Goal: Task Accomplishment & Management: Manage account settings

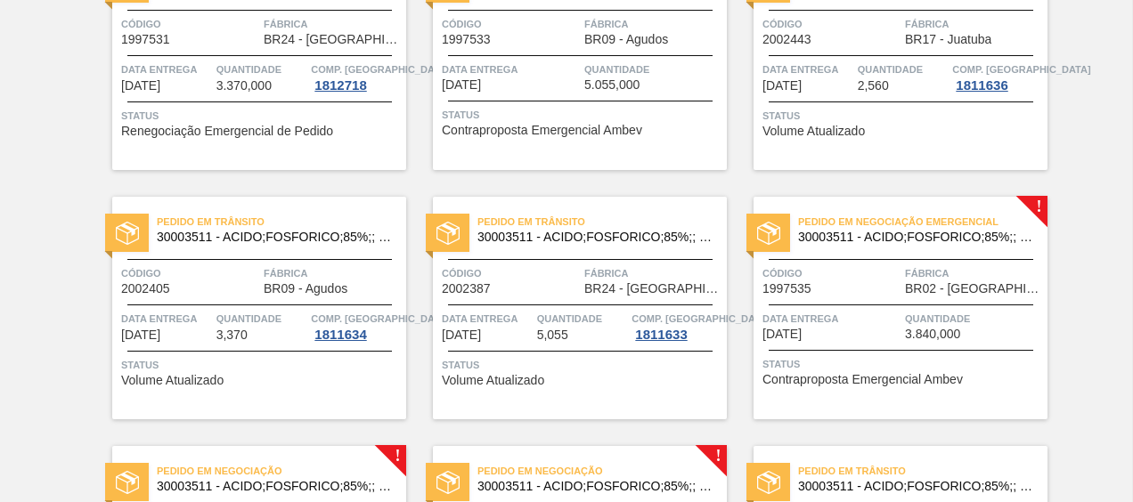
scroll to position [122, 0]
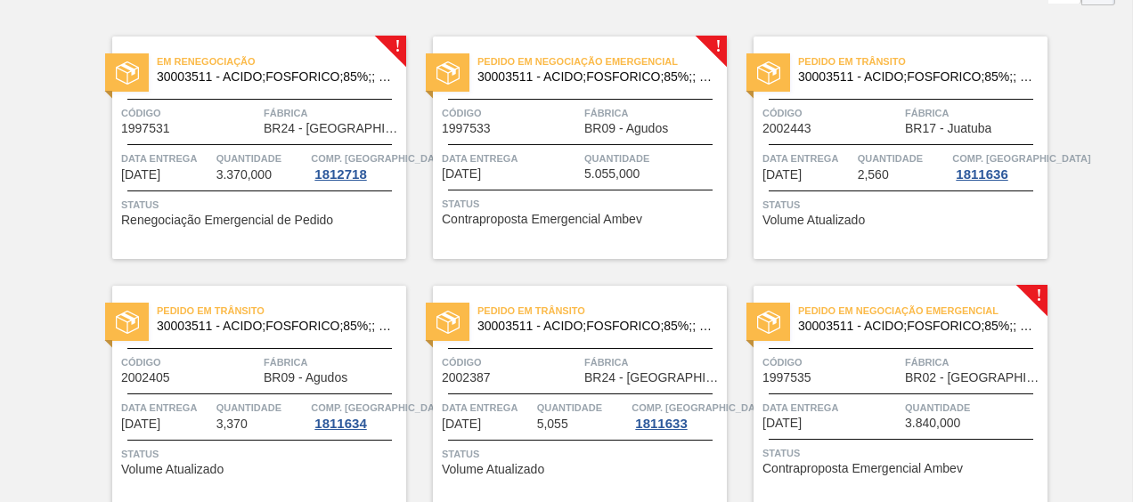
click at [858, 316] on span "Pedido em Negociação Emergencial" at bounding box center [922, 311] width 249 height 18
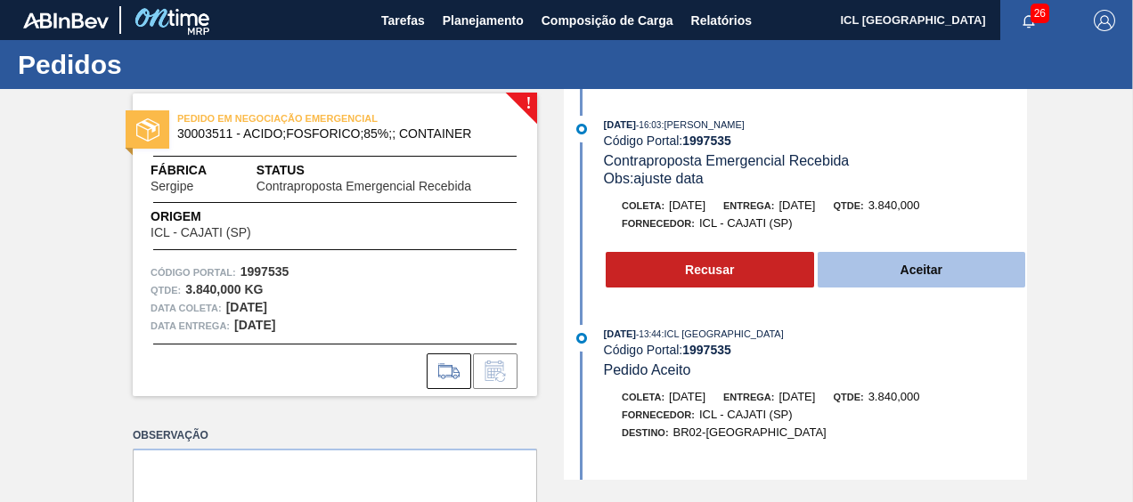
click at [898, 267] on button "Aceitar" at bounding box center [921, 270] width 208 height 36
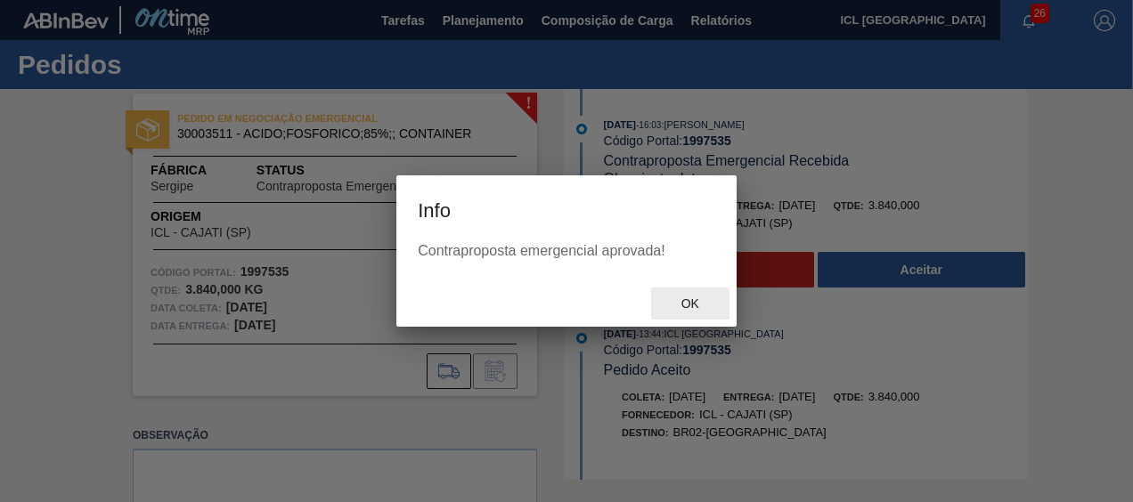
click at [709, 308] on span "Ok" at bounding box center [690, 304] width 46 height 14
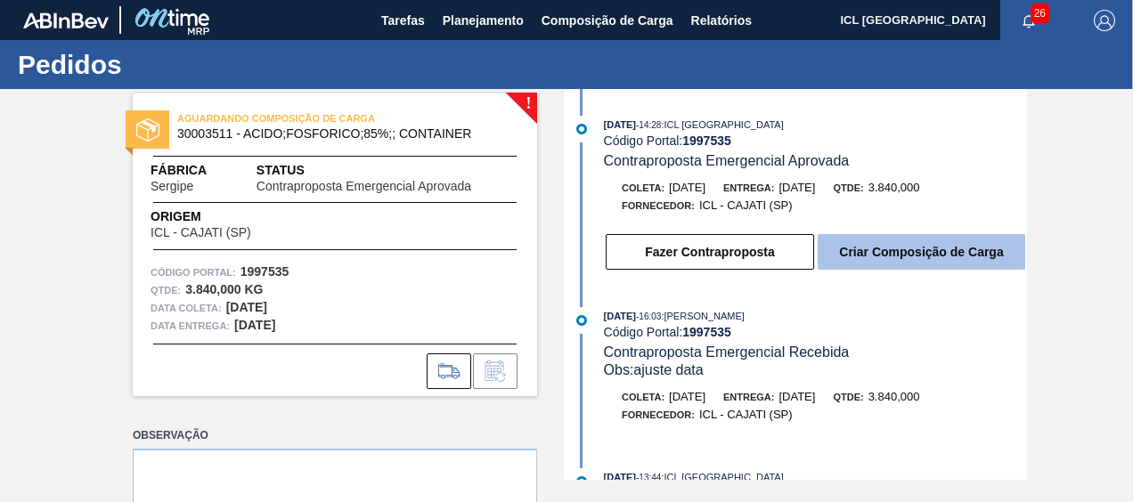
click at [869, 250] on button "Criar Composição de Carga" at bounding box center [920, 252] width 207 height 36
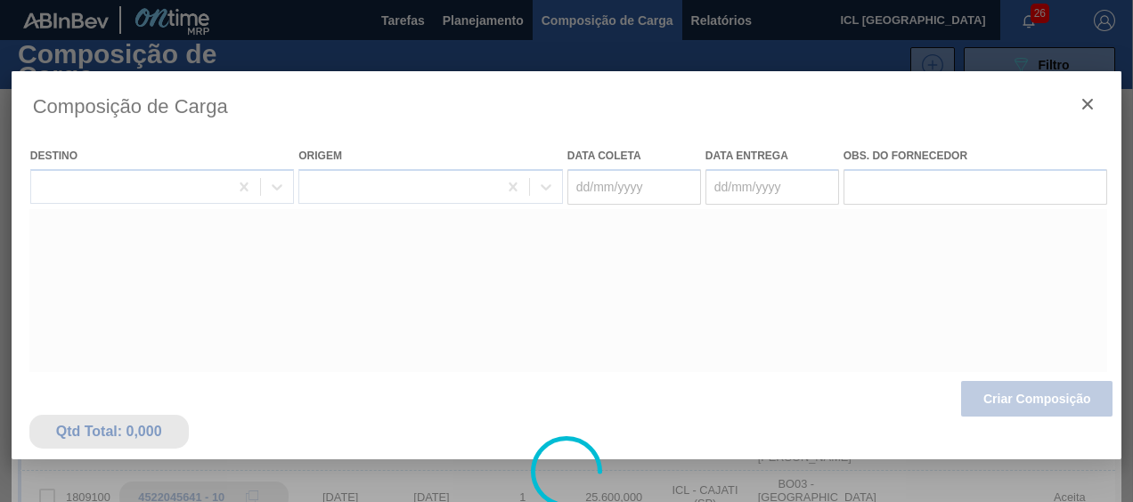
type coleta "[DATE]"
type entrega "[DATE]"
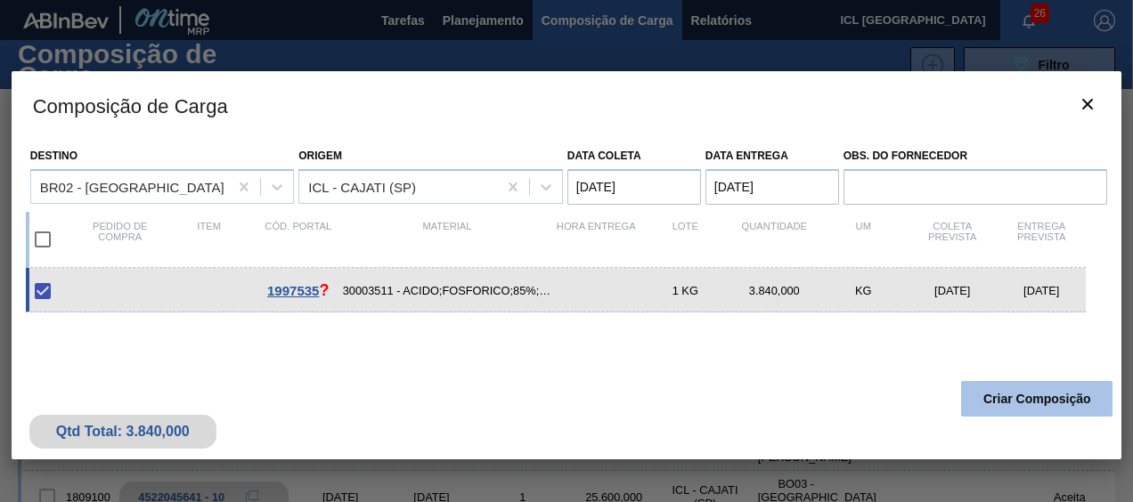
click at [1016, 401] on button "Criar Composição" at bounding box center [1036, 399] width 151 height 36
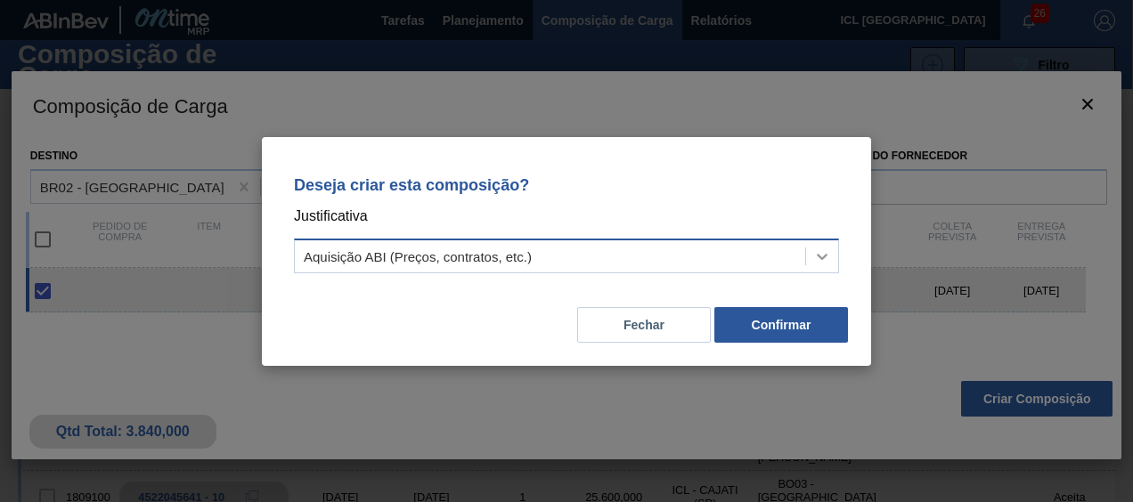
click at [807, 259] on div at bounding box center [822, 256] width 32 height 32
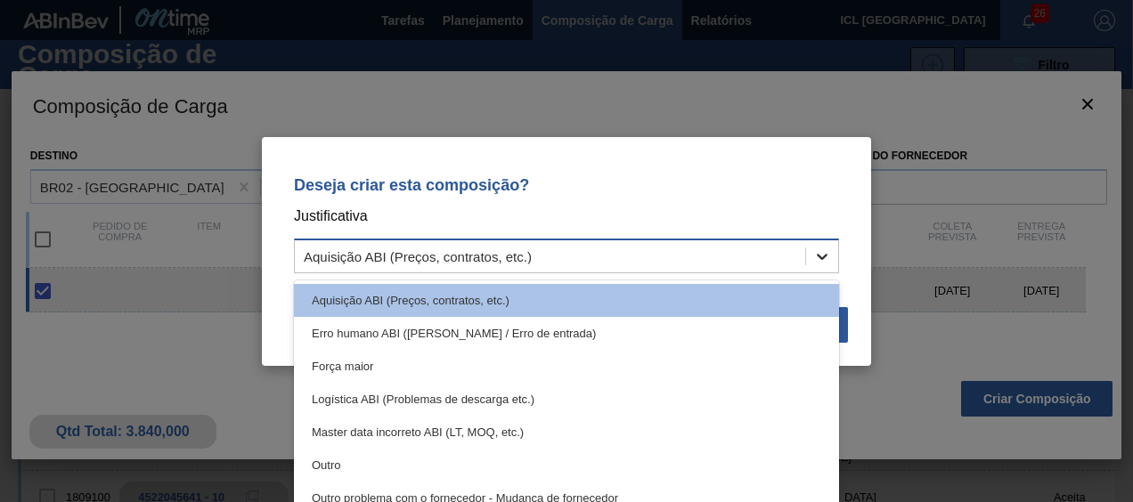
click at [807, 259] on div at bounding box center [822, 256] width 32 height 32
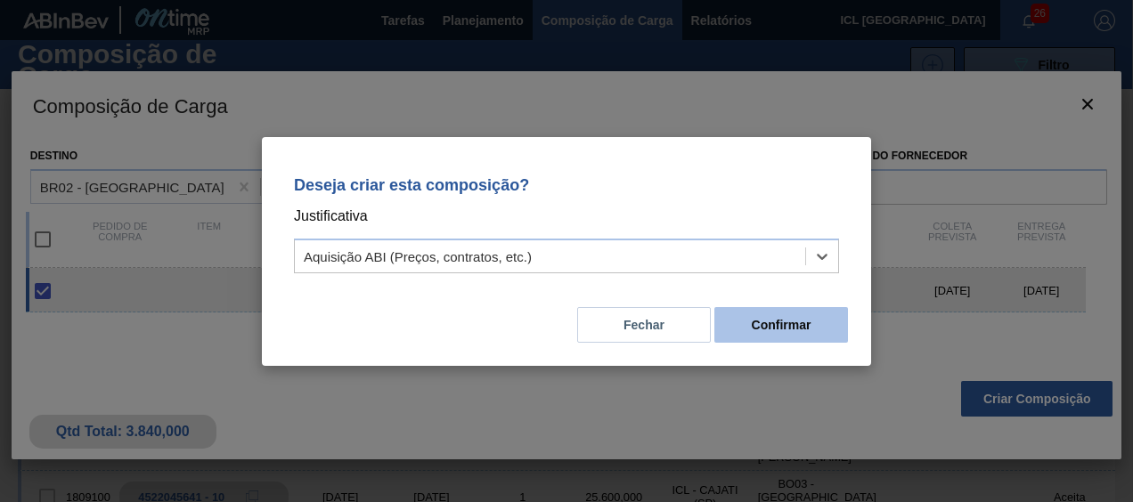
click at [784, 319] on button "Confirmar" at bounding box center [781, 325] width 134 height 36
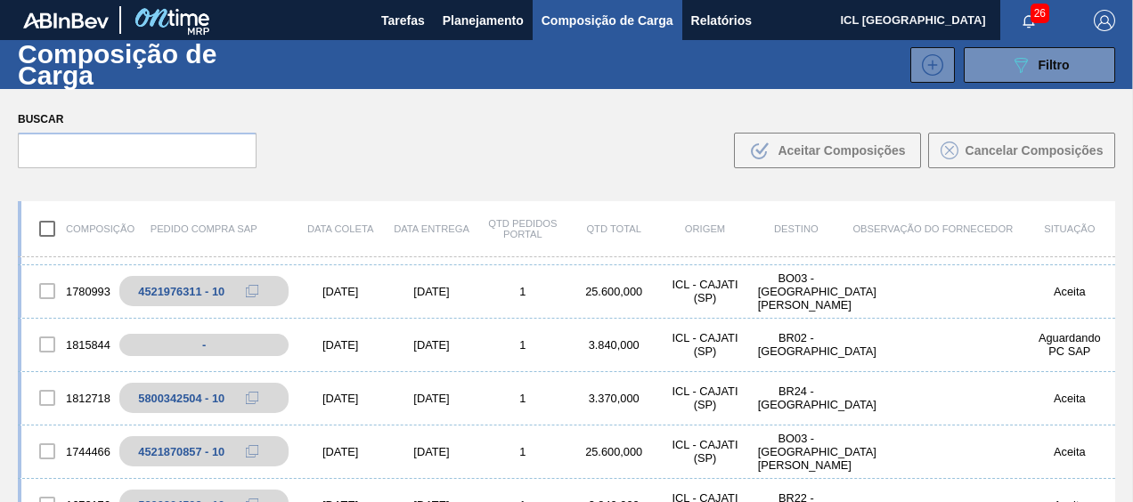
scroll to position [445, 0]
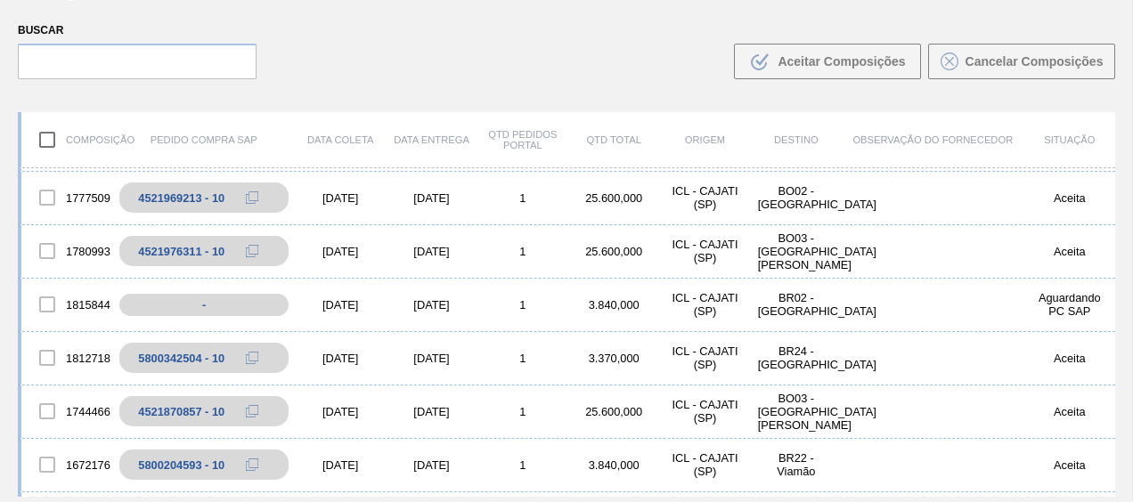
scroll to position [445, 0]
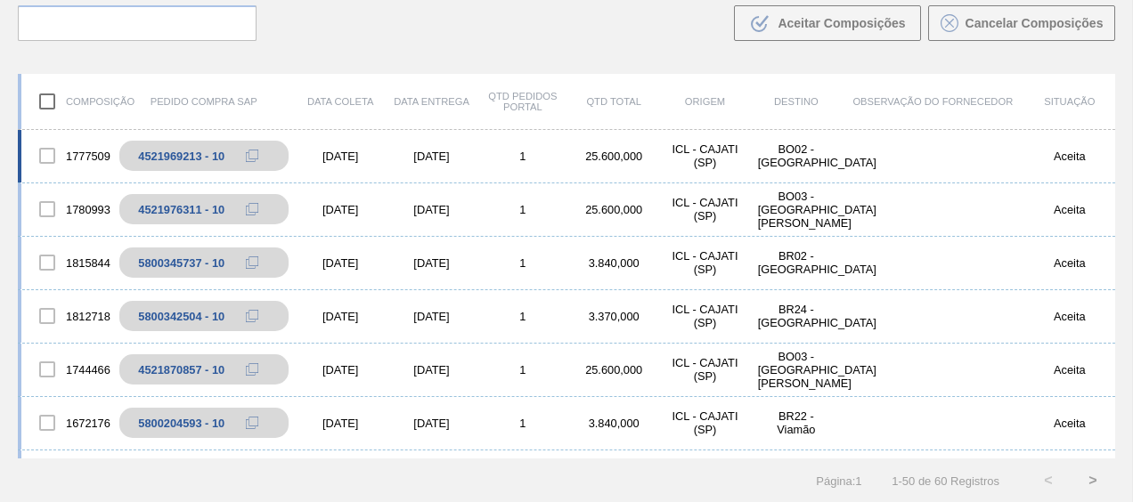
scroll to position [445, 0]
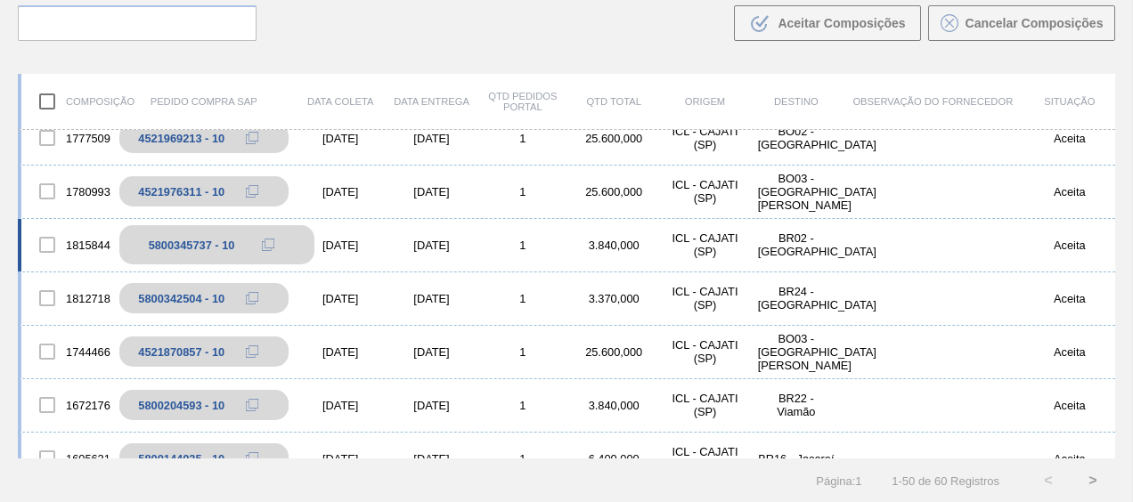
click at [267, 240] on icon at bounding box center [268, 245] width 12 height 12
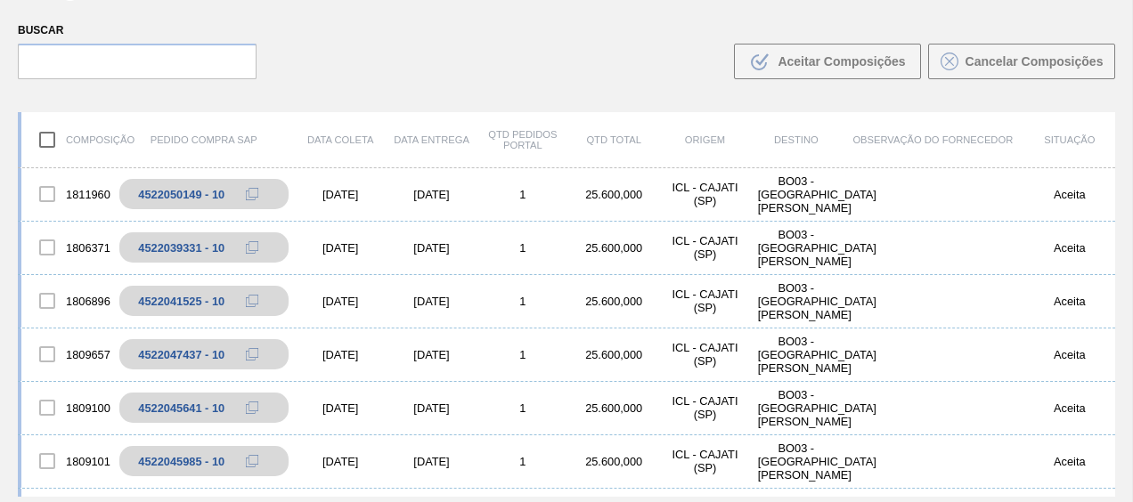
scroll to position [0, 0]
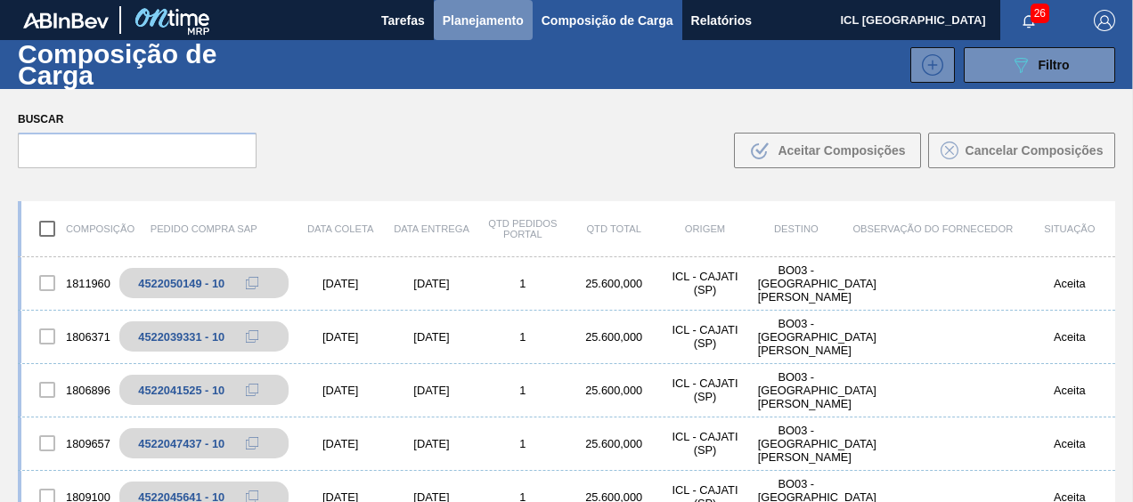
click at [460, 25] on span "Planejamento" at bounding box center [483, 20] width 81 height 21
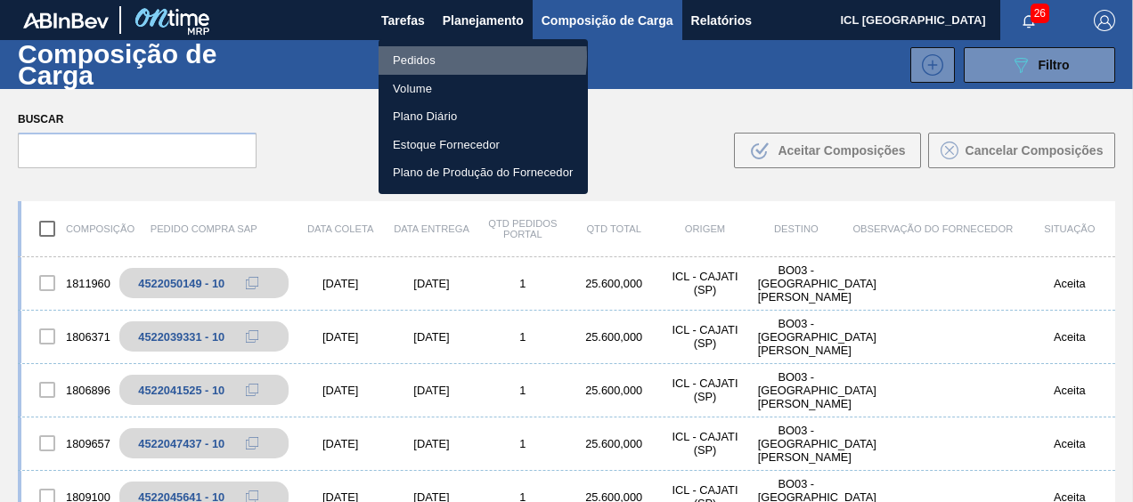
click at [444, 57] on li "Pedidos" at bounding box center [482, 60] width 209 height 28
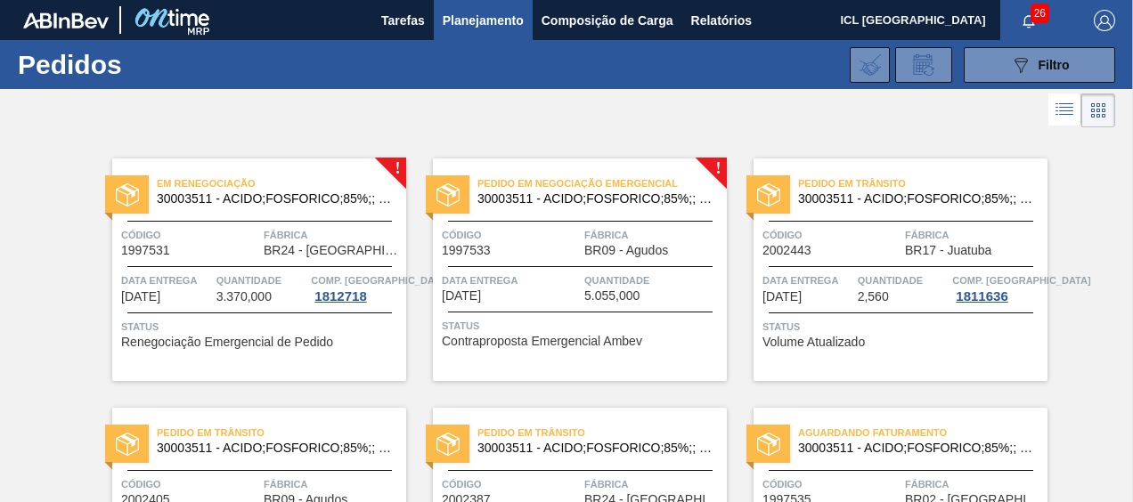
click at [582, 187] on span "Pedido em Negociação Emergencial" at bounding box center [601, 184] width 249 height 18
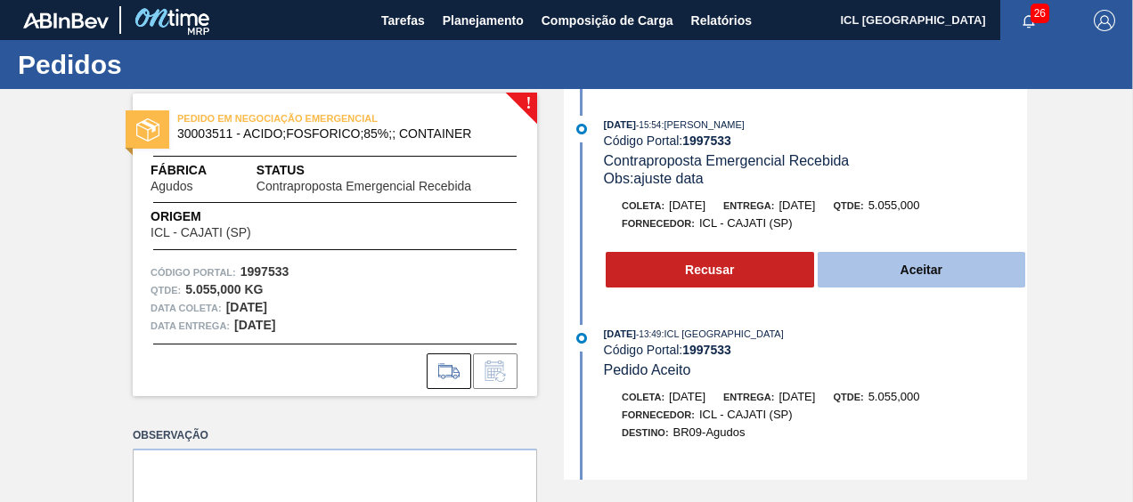
click at [860, 264] on button "Aceitar" at bounding box center [921, 270] width 208 height 36
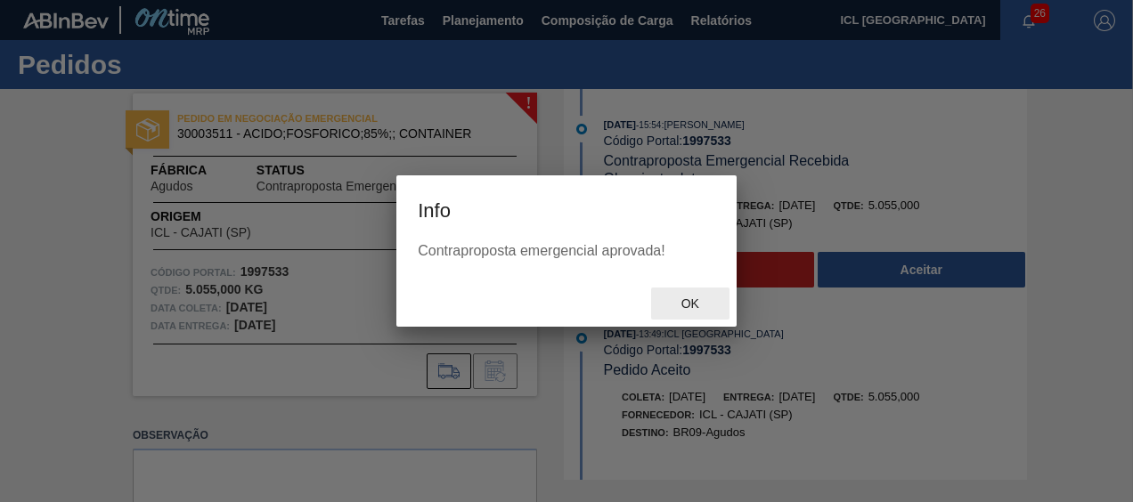
click at [700, 299] on span "Ok" at bounding box center [690, 304] width 46 height 14
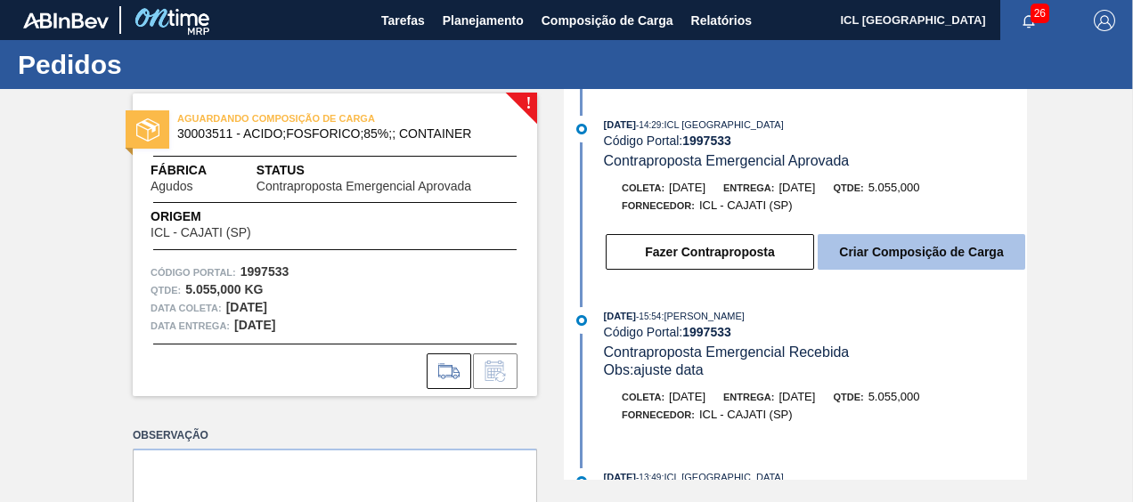
click at [876, 253] on button "Criar Composição de Carga" at bounding box center [920, 252] width 207 height 36
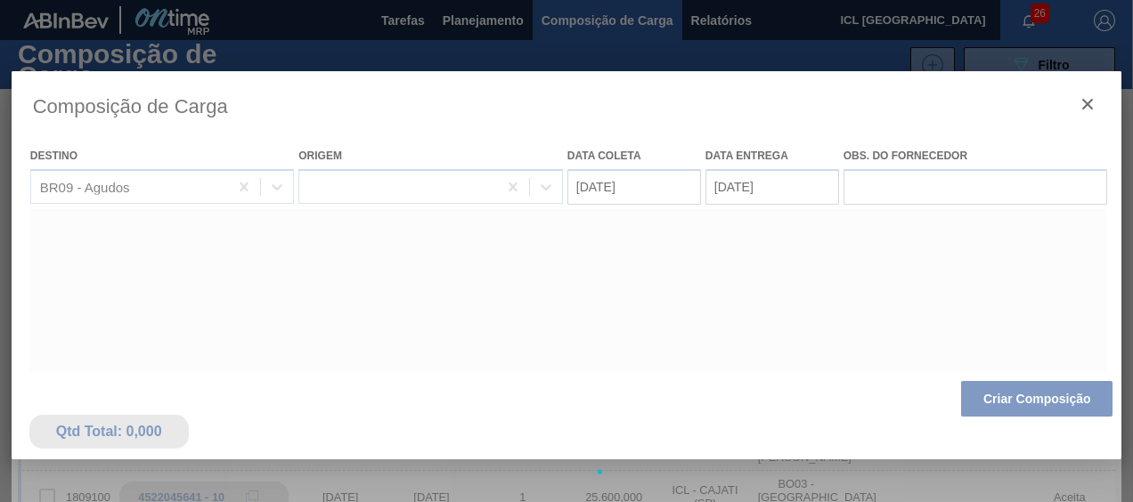
type coleta "[DATE]"
type entrega "[DATE]"
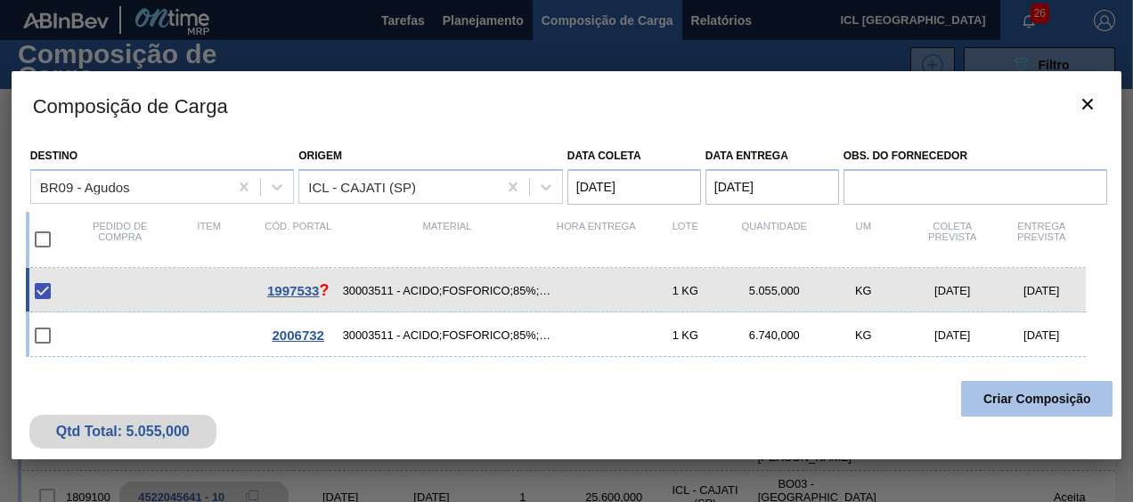
click at [989, 386] on button "Criar Composição" at bounding box center [1036, 399] width 151 height 36
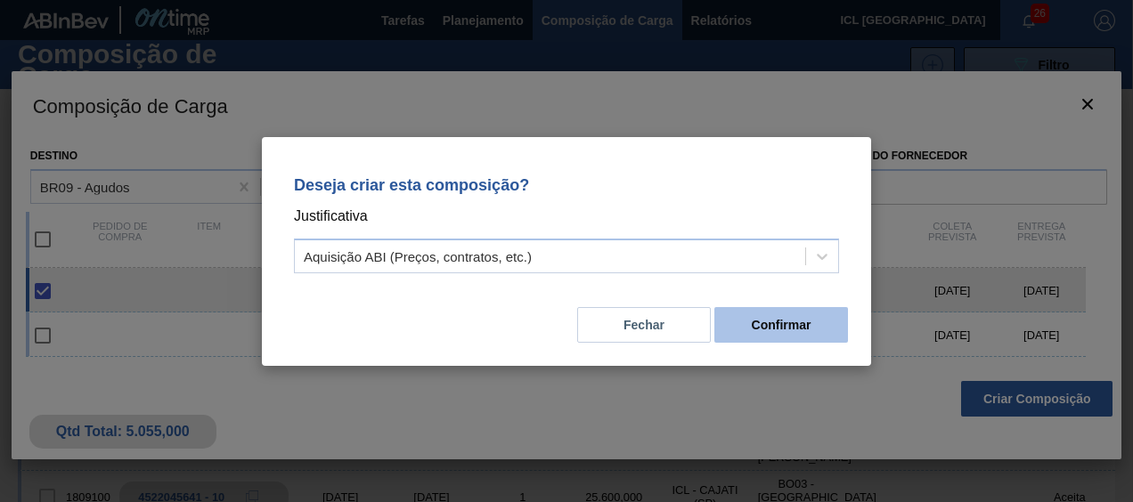
click at [747, 330] on button "Confirmar" at bounding box center [781, 325] width 134 height 36
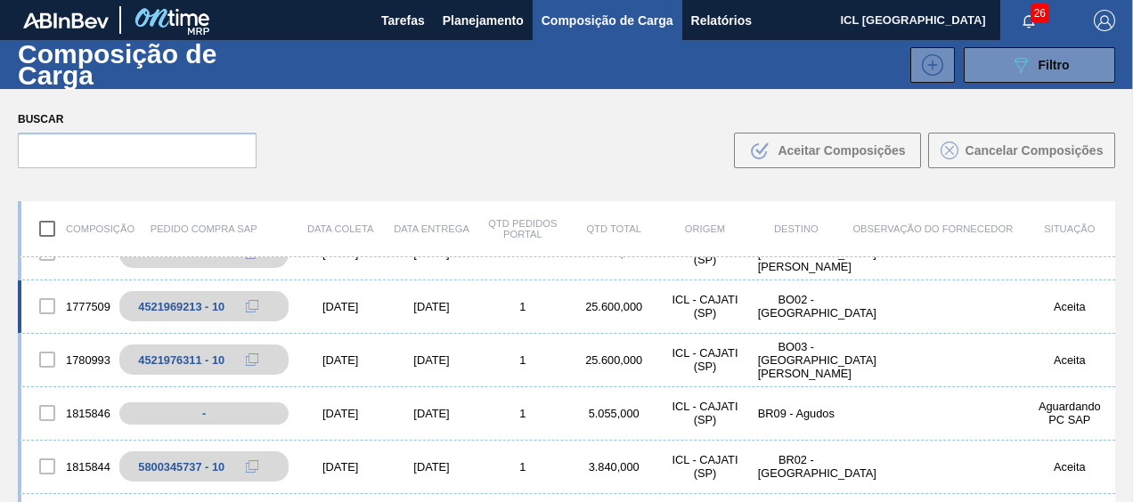
scroll to position [445, 0]
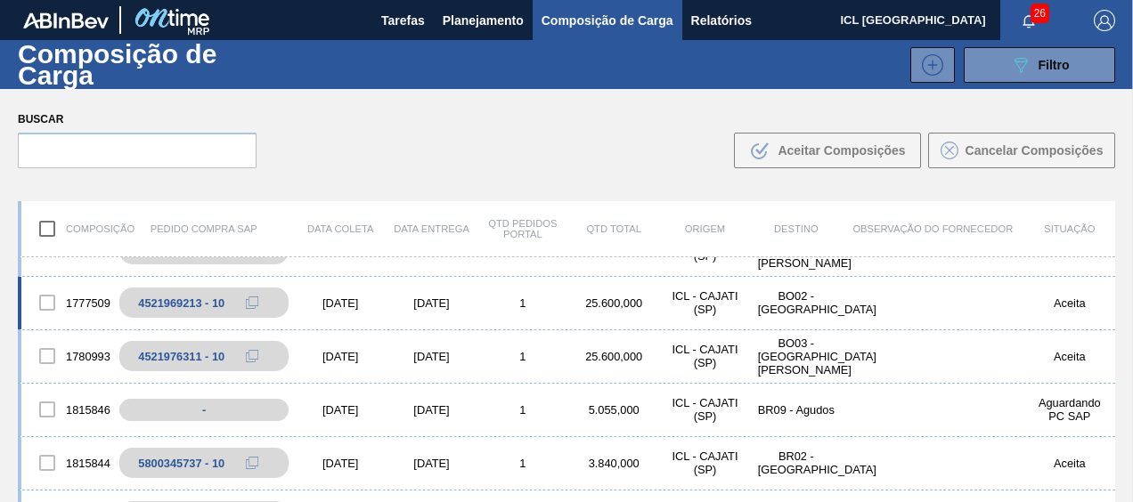
scroll to position [445, 0]
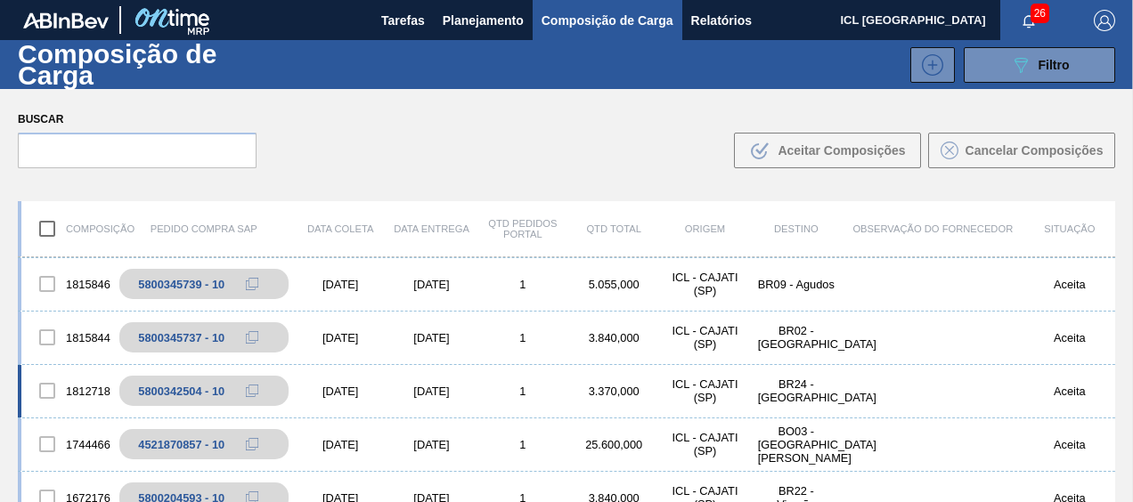
scroll to position [534, 0]
click at [266, 280] on icon at bounding box center [268, 283] width 12 height 12
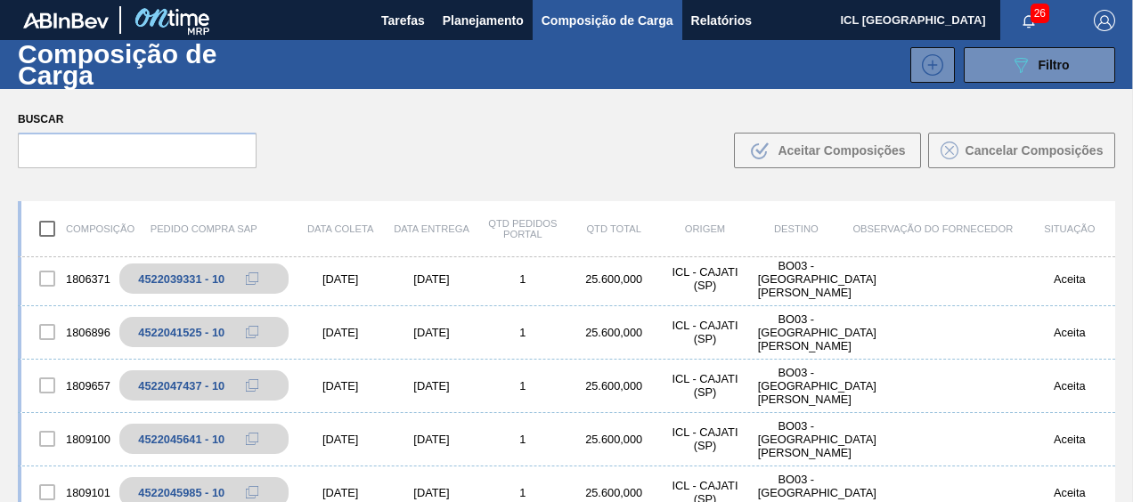
scroll to position [0, 0]
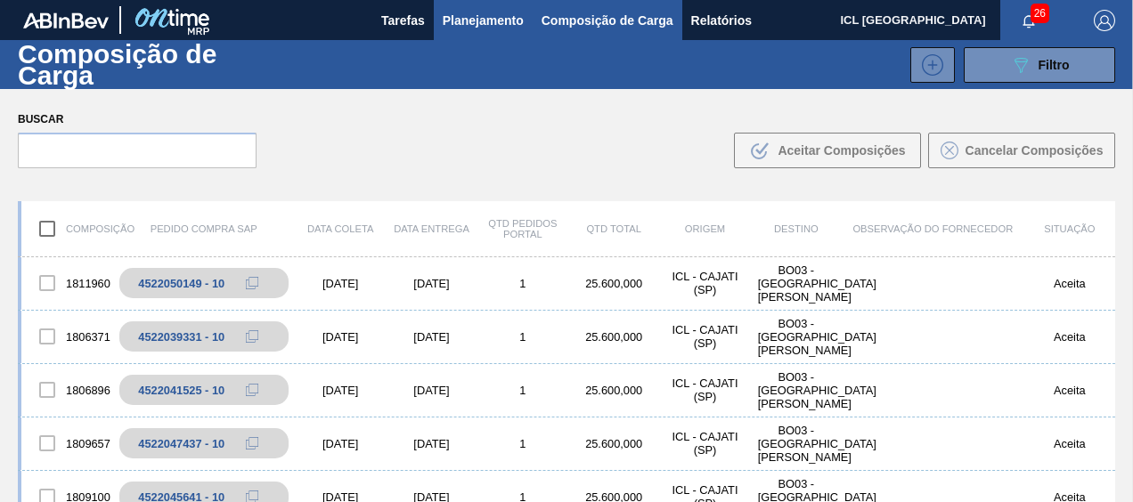
click at [474, 19] on span "Planejamento" at bounding box center [483, 20] width 81 height 21
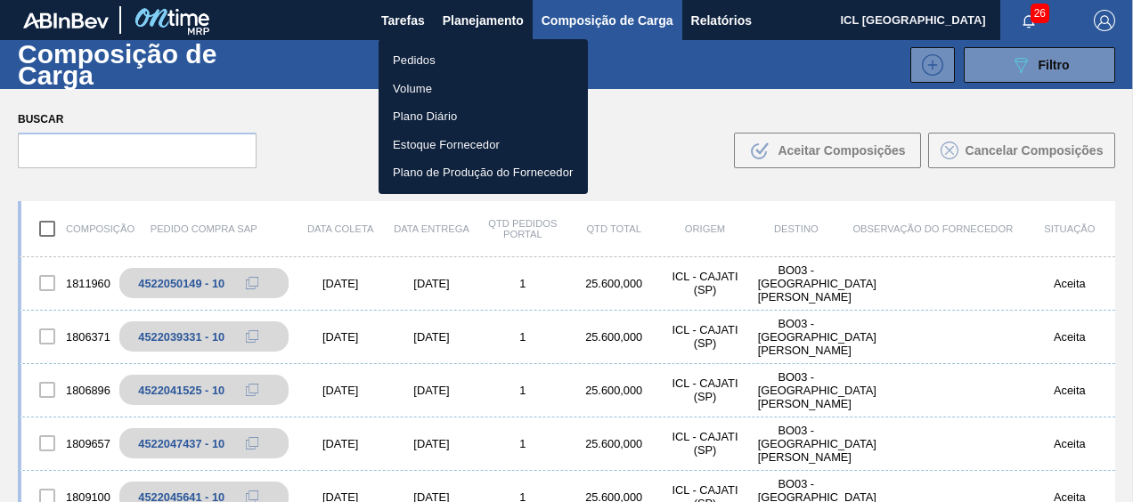
click at [457, 61] on li "Pedidos" at bounding box center [482, 60] width 209 height 28
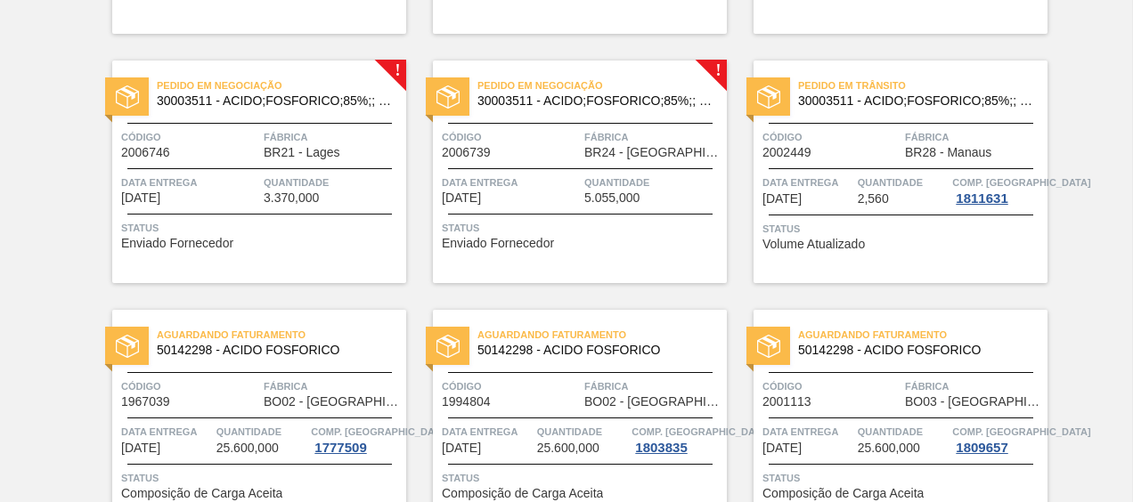
scroll to position [745, 0]
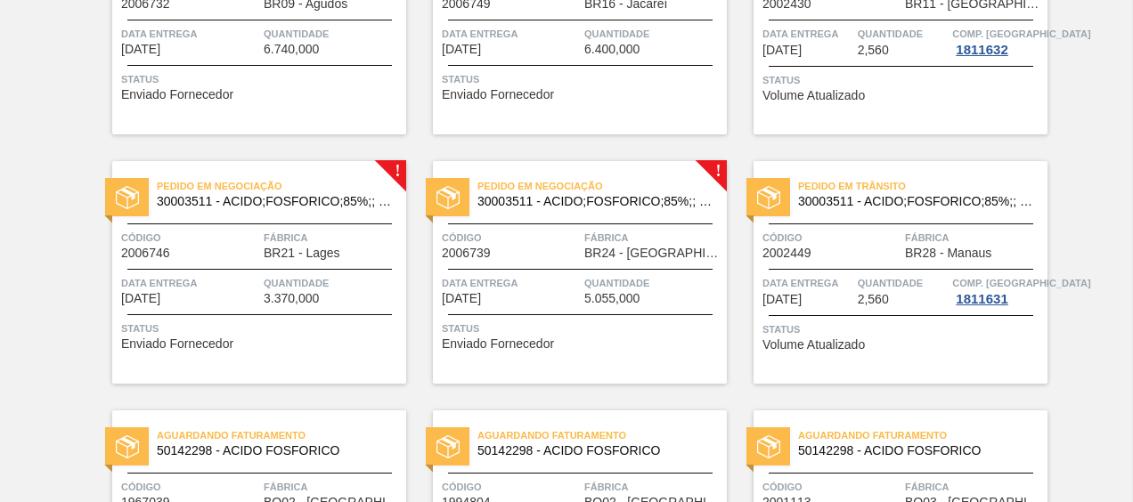
click at [581, 198] on span "30003511 - ACIDO;FOSFORICO;85%;; CONTAINER" at bounding box center [594, 201] width 235 height 13
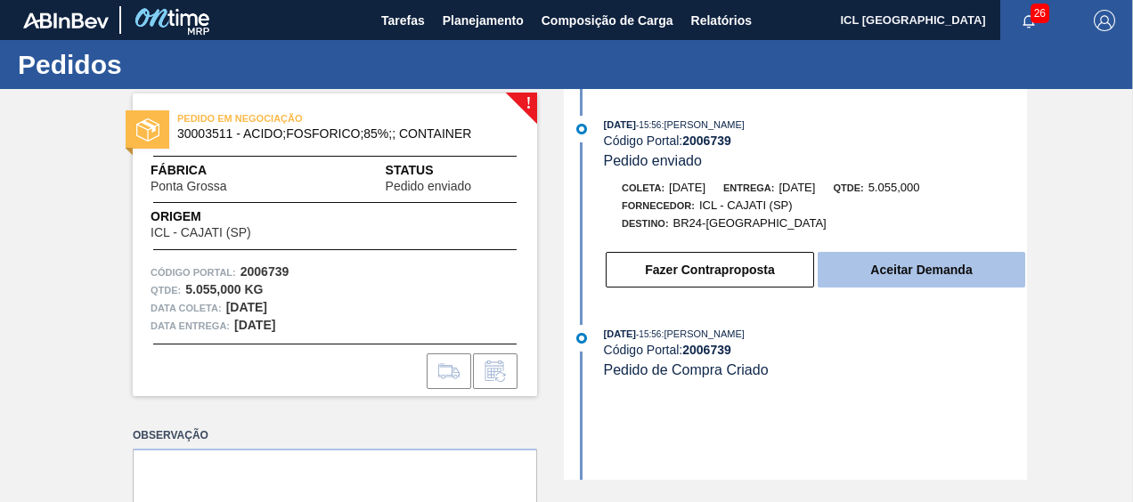
click at [930, 258] on button "Aceitar Demanda" at bounding box center [920, 270] width 207 height 36
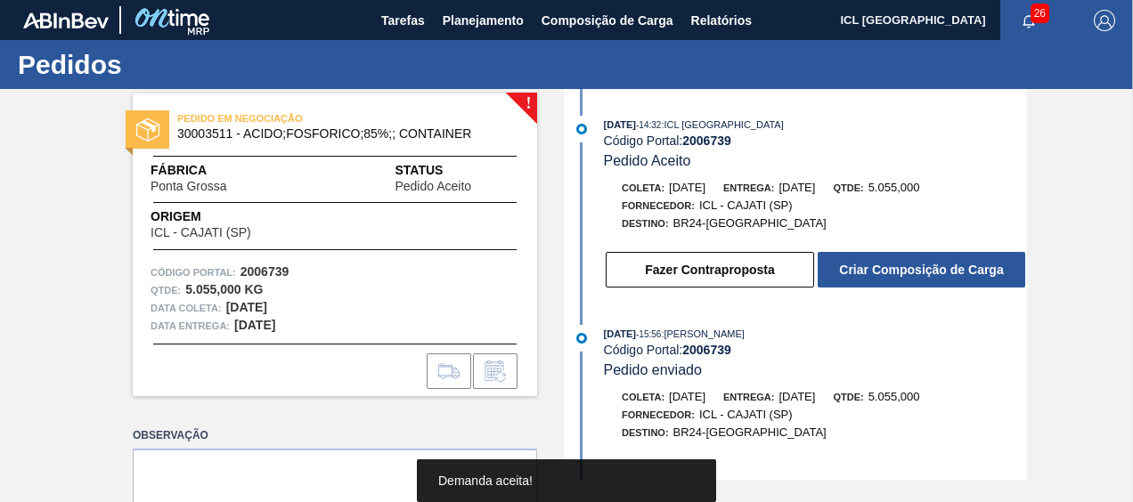
click at [899, 272] on button "Criar Composição de Carga" at bounding box center [920, 270] width 207 height 36
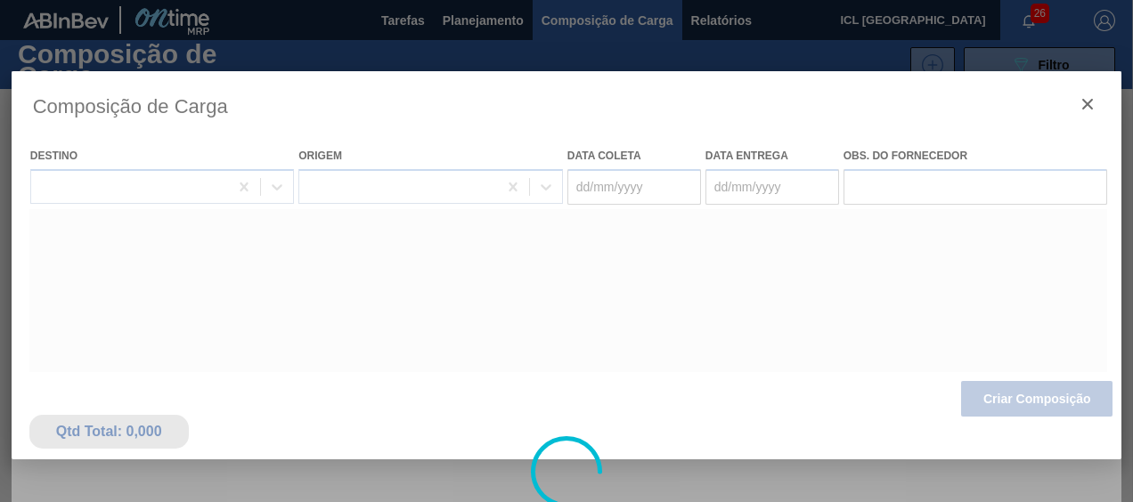
type coleta "[DATE]"
type entrega "[DATE]"
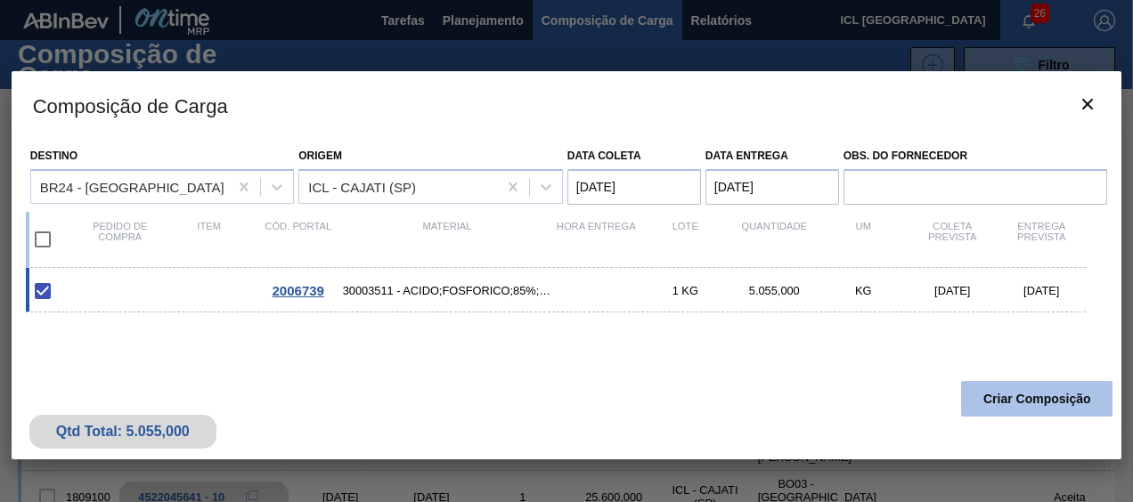
click at [999, 402] on button "Criar Composição" at bounding box center [1036, 399] width 151 height 36
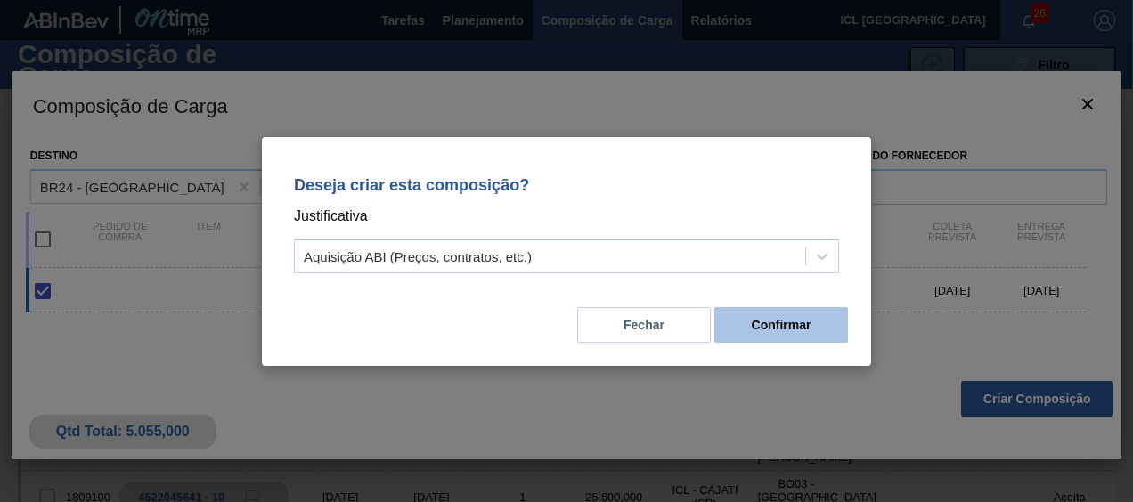
click at [784, 338] on button "Confirmar" at bounding box center [781, 325] width 134 height 36
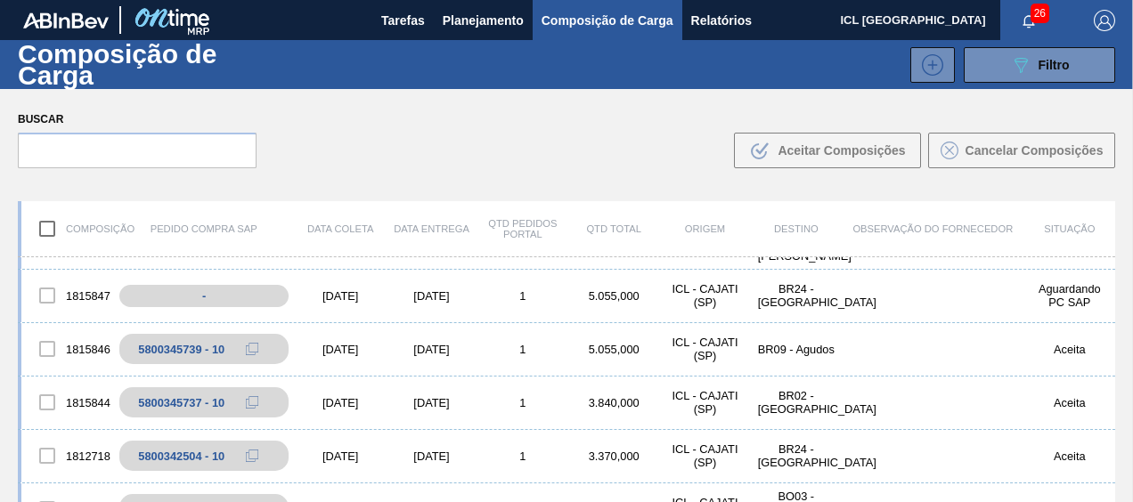
scroll to position [445, 0]
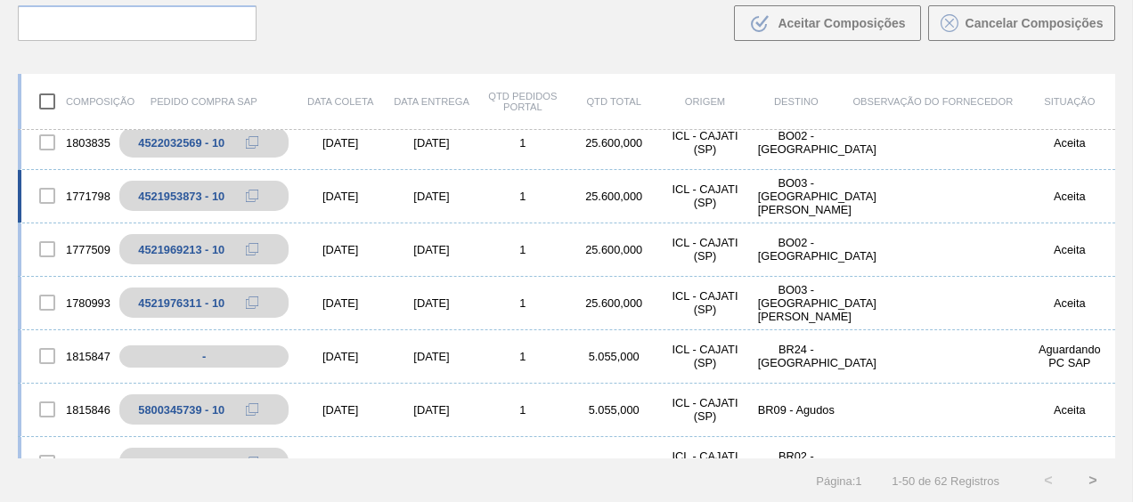
scroll to position [445, 0]
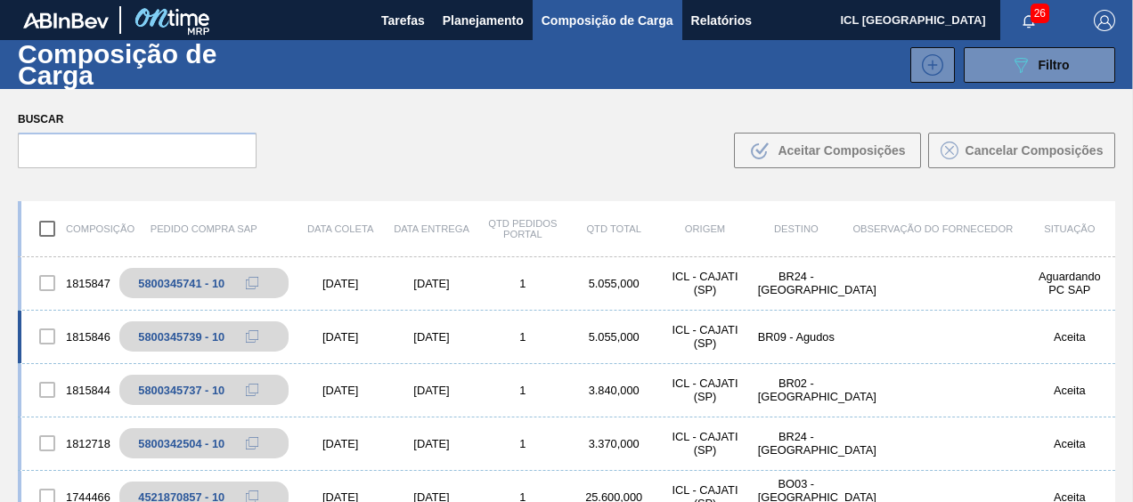
scroll to position [623, 0]
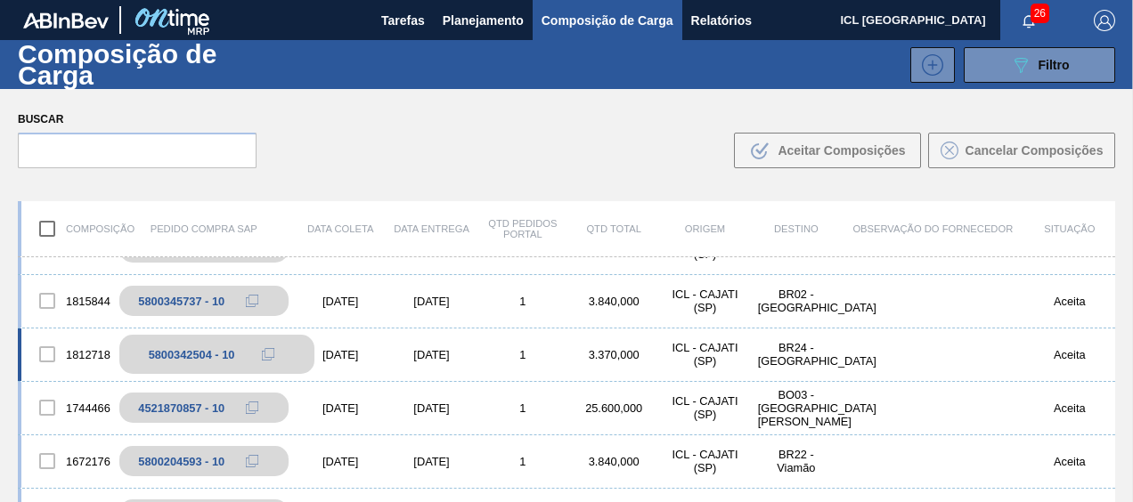
drag, startPoint x: 264, startPoint y: 345, endPoint x: 280, endPoint y: 354, distance: 18.3
click at [264, 345] on button at bounding box center [268, 354] width 36 height 21
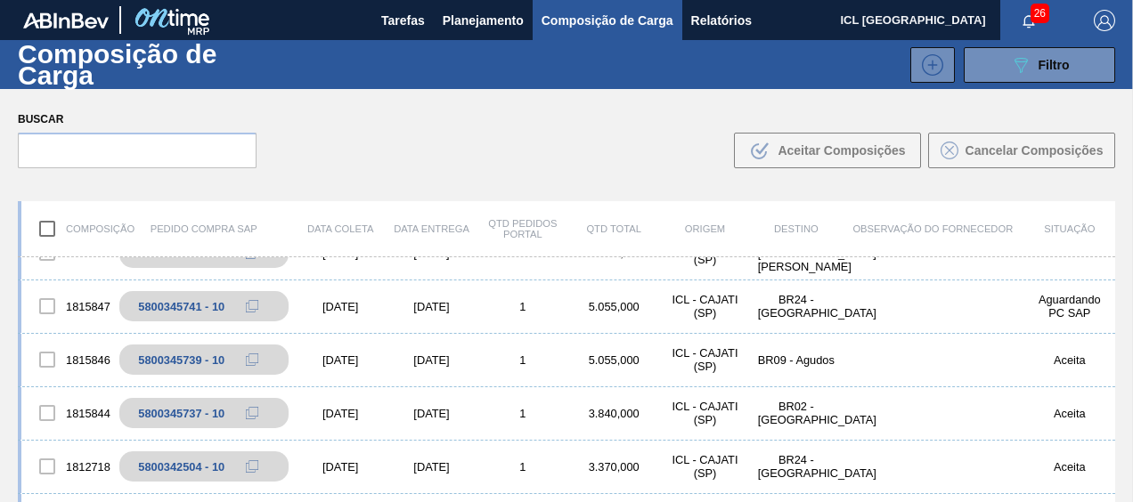
scroll to position [534, 0]
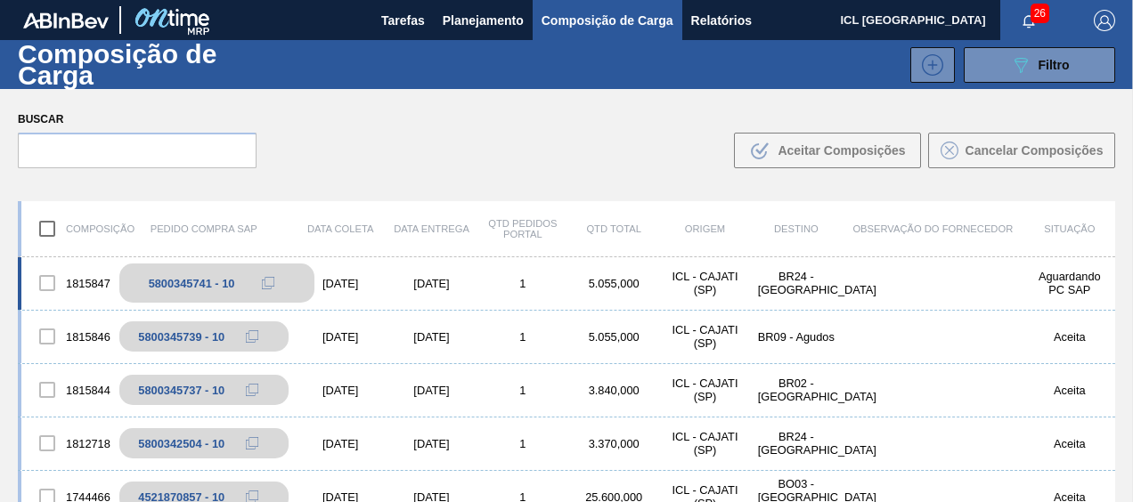
click at [271, 280] on icon at bounding box center [268, 283] width 12 height 12
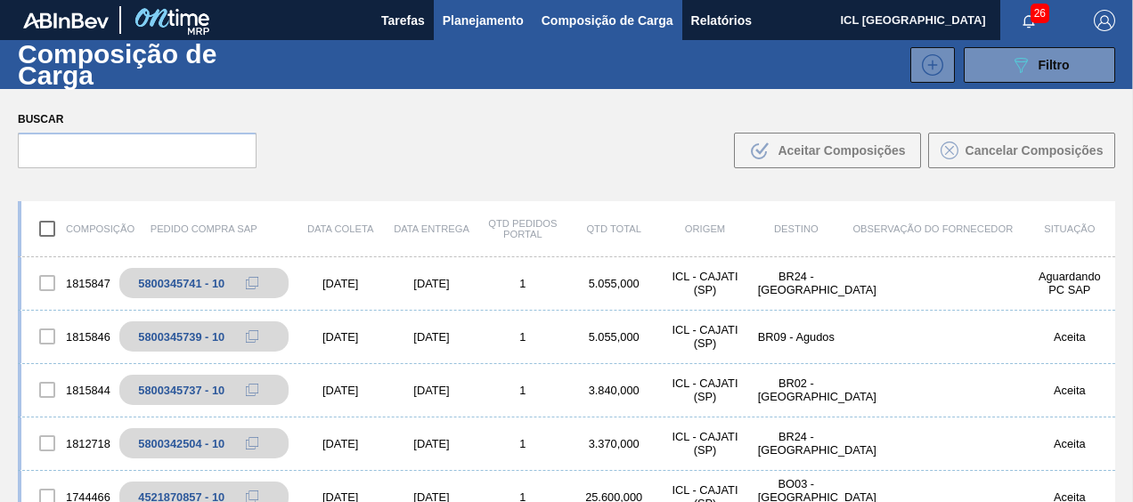
click at [476, 20] on span "Planejamento" at bounding box center [483, 20] width 81 height 21
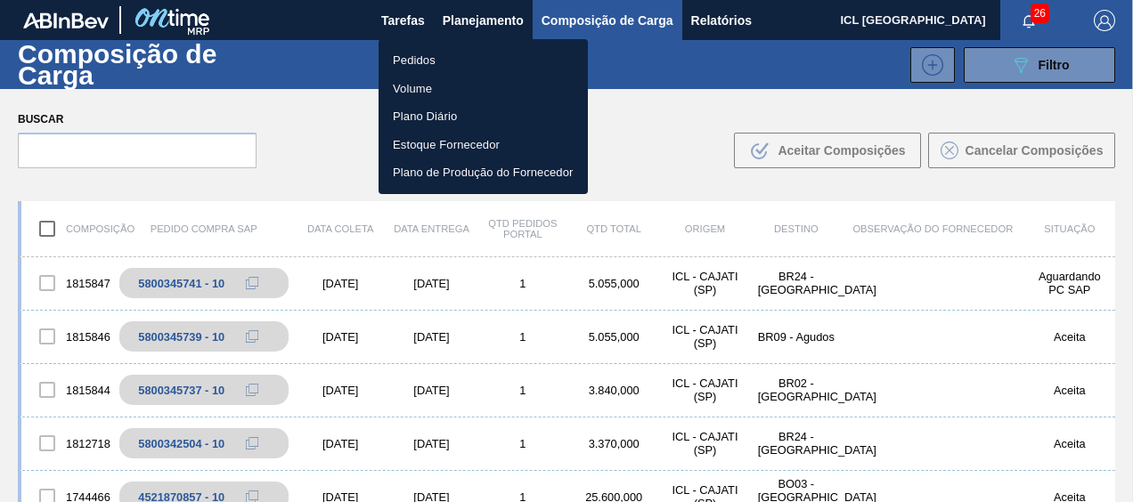
click at [479, 55] on li "Pedidos" at bounding box center [482, 60] width 209 height 28
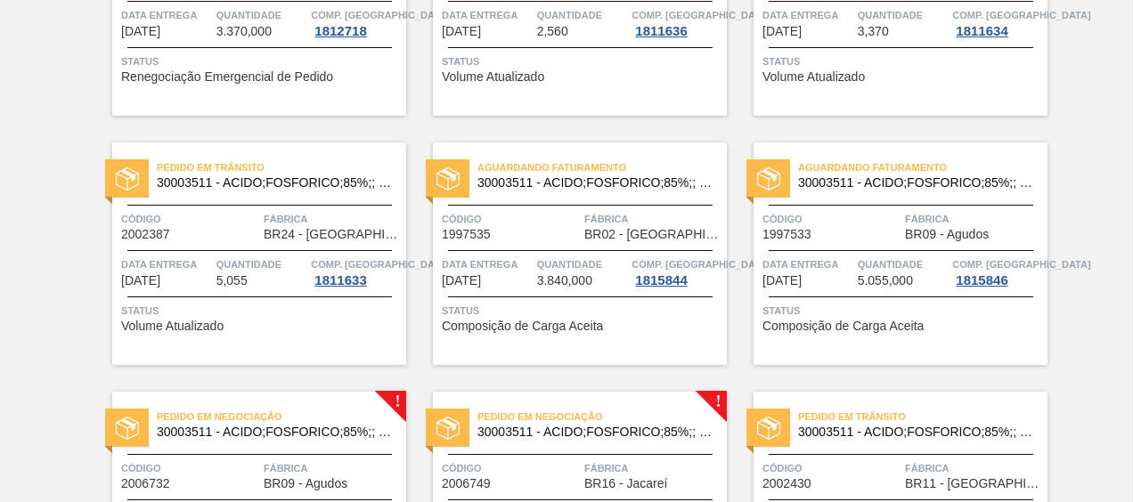
scroll to position [534, 0]
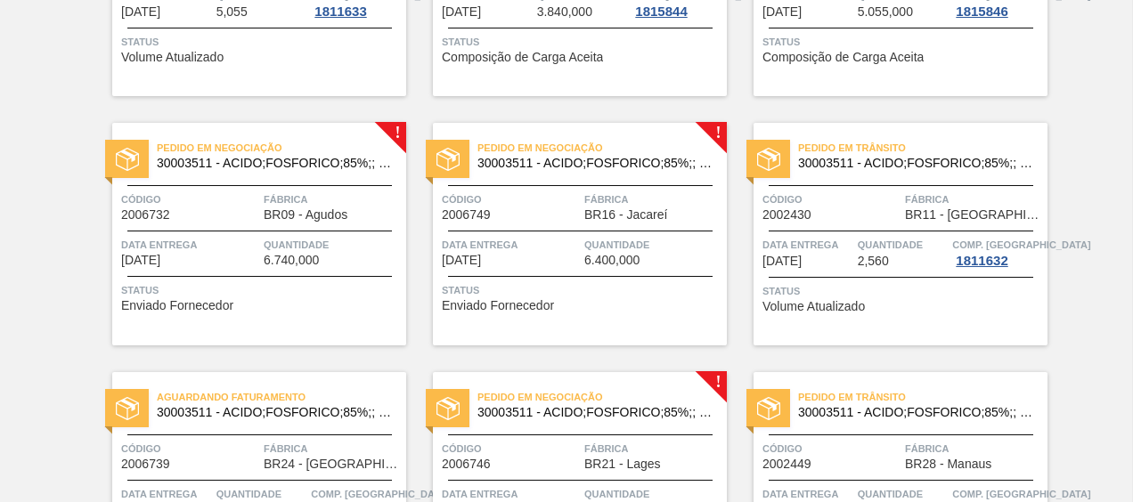
click at [586, 155] on span "Pedido em Negociação" at bounding box center [601, 148] width 249 height 18
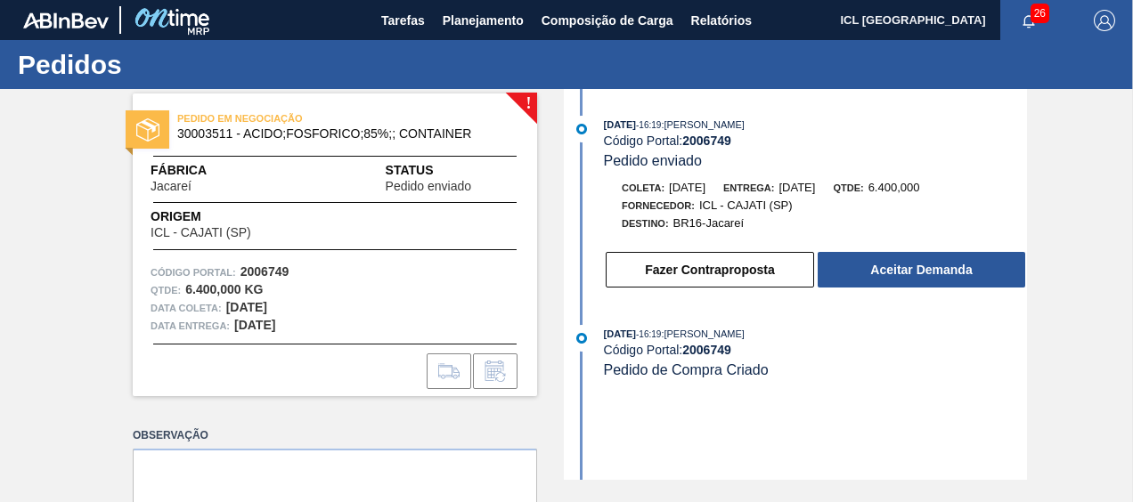
click at [639, 207] on span "Fornecedor:" at bounding box center [658, 205] width 73 height 11
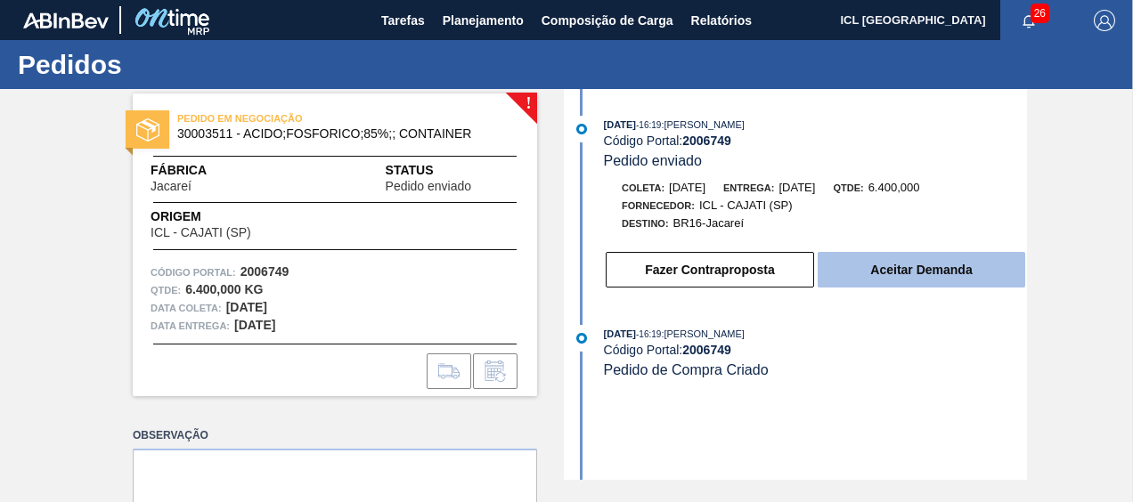
click at [947, 258] on button "Aceitar Demanda" at bounding box center [920, 270] width 207 height 36
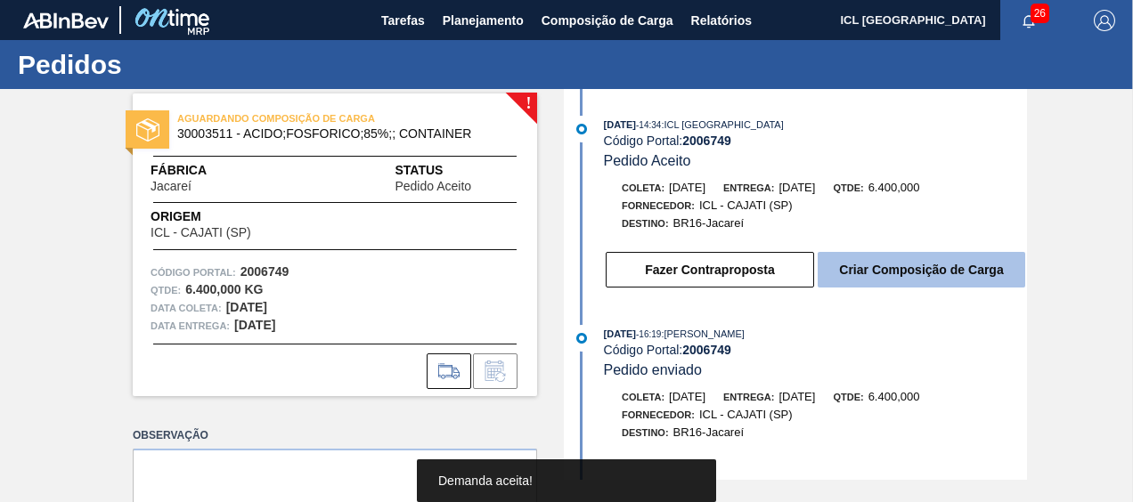
click at [930, 262] on button "Criar Composição de Carga" at bounding box center [920, 270] width 207 height 36
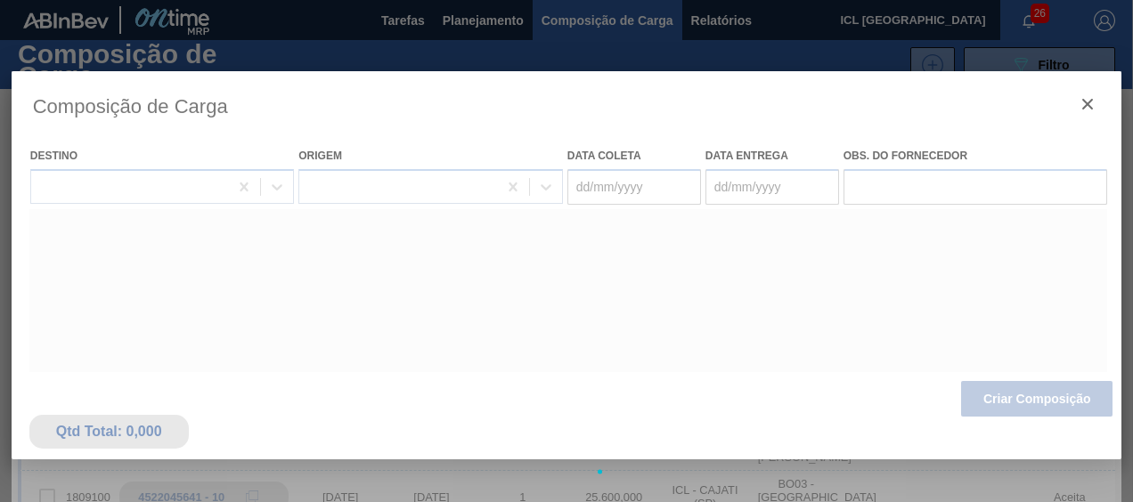
type coleta "[DATE]"
type entrega "[DATE]"
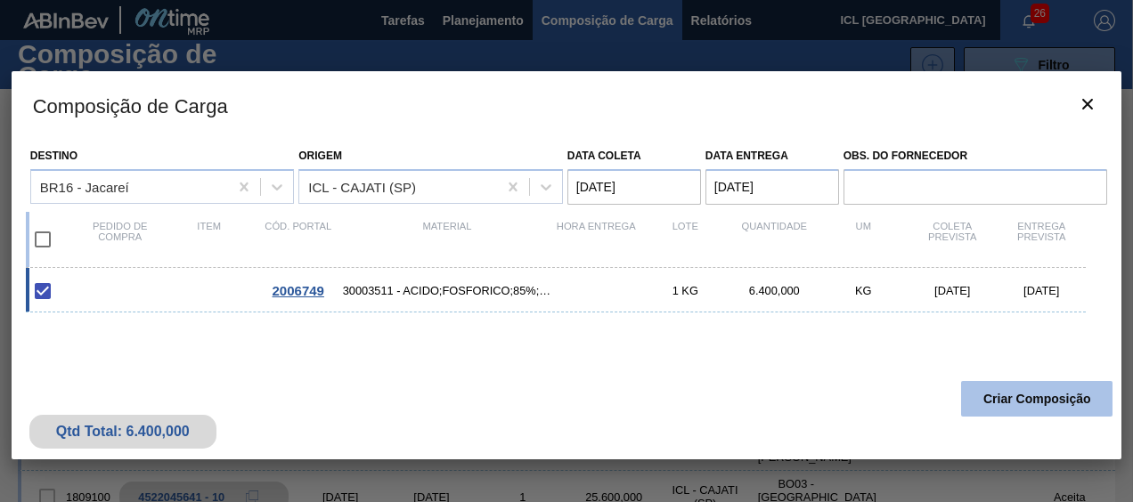
click at [995, 395] on button "Criar Composição" at bounding box center [1036, 399] width 151 height 36
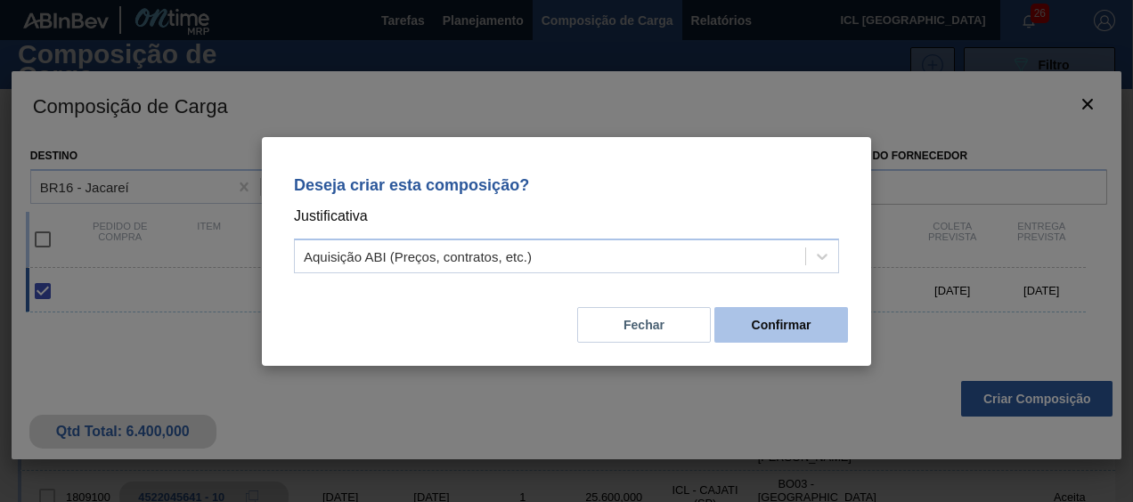
click at [827, 329] on button "Confirmar" at bounding box center [781, 325] width 134 height 36
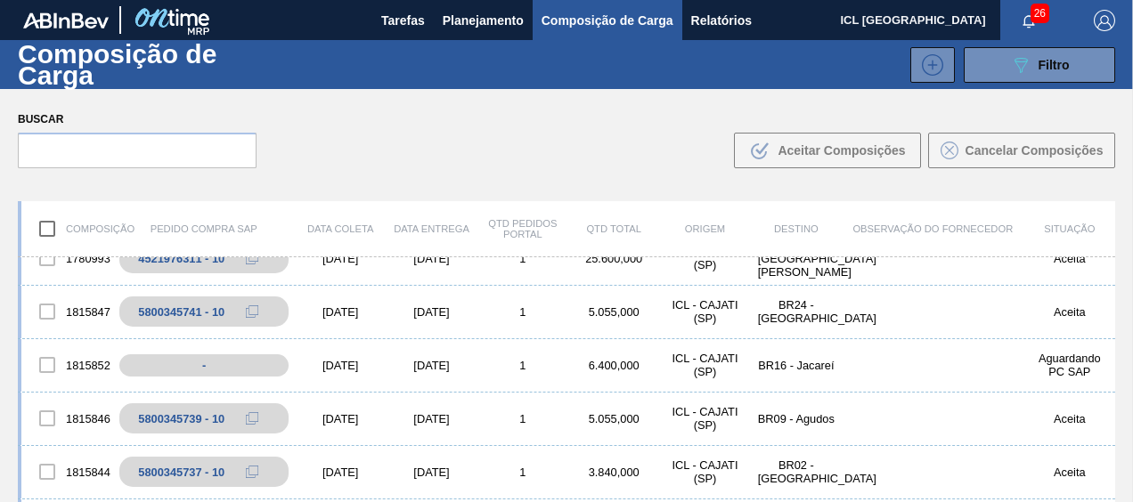
scroll to position [534, 0]
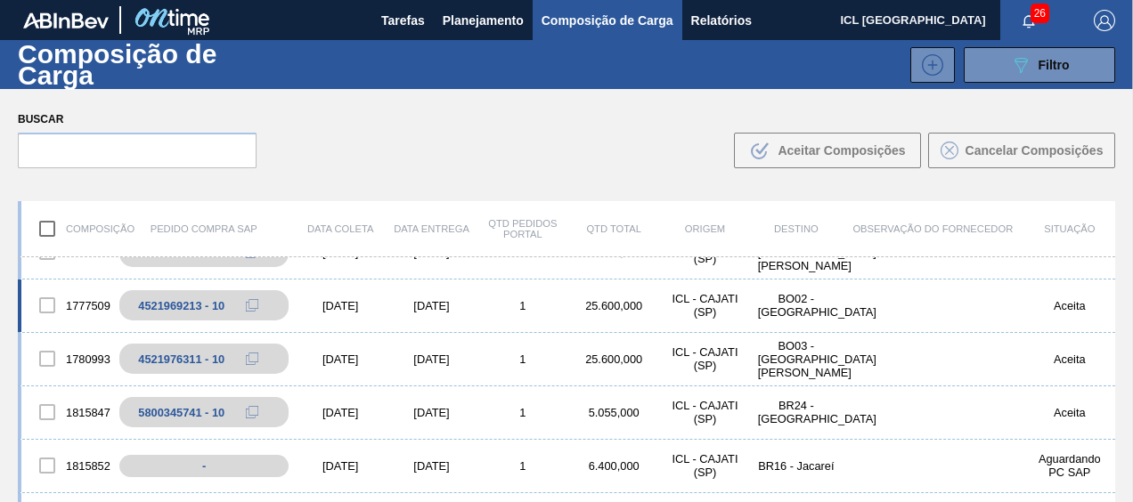
scroll to position [445, 0]
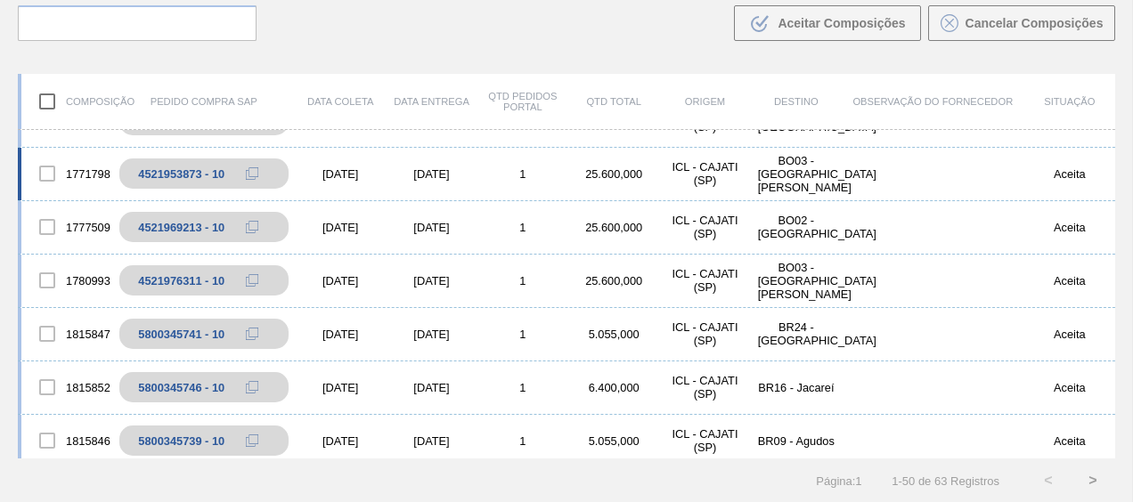
scroll to position [445, 0]
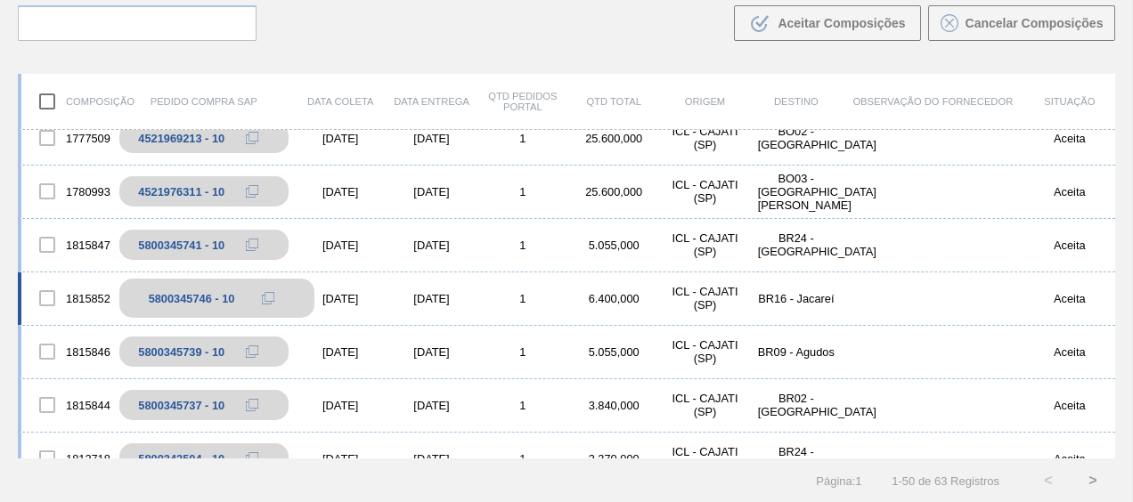
click at [273, 296] on button at bounding box center [268, 298] width 36 height 21
click at [269, 297] on icon at bounding box center [268, 298] width 12 height 12
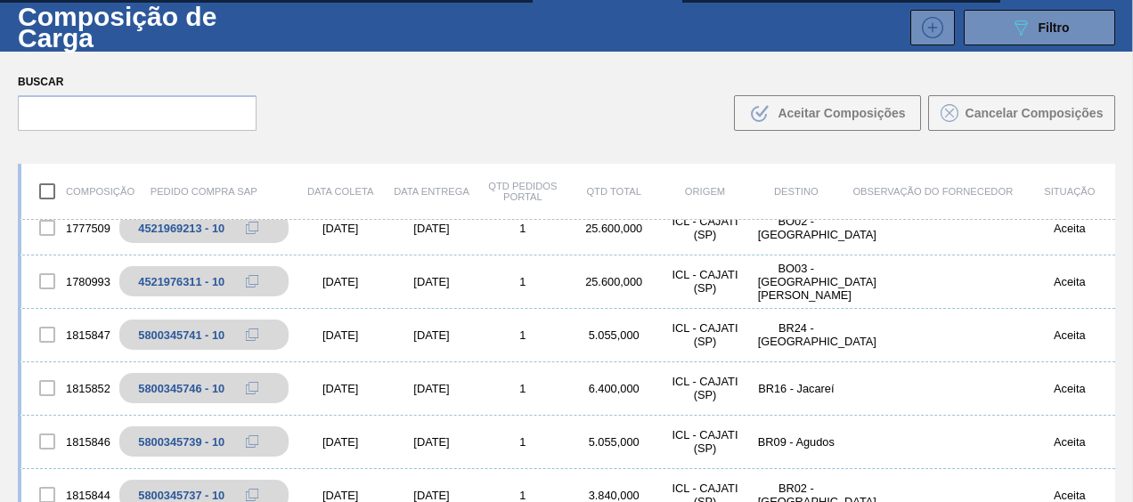
scroll to position [0, 0]
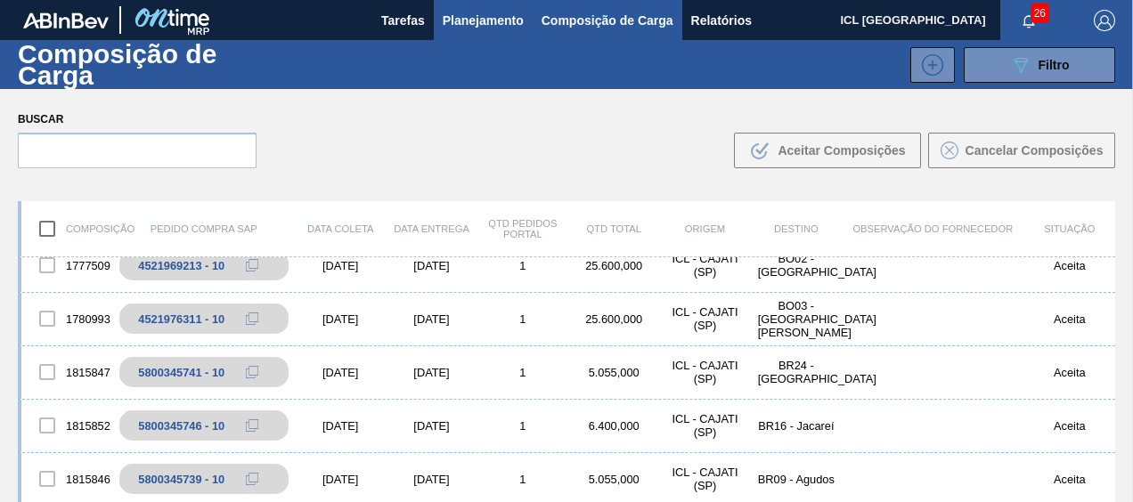
click at [462, 29] on span "Planejamento" at bounding box center [483, 20] width 81 height 21
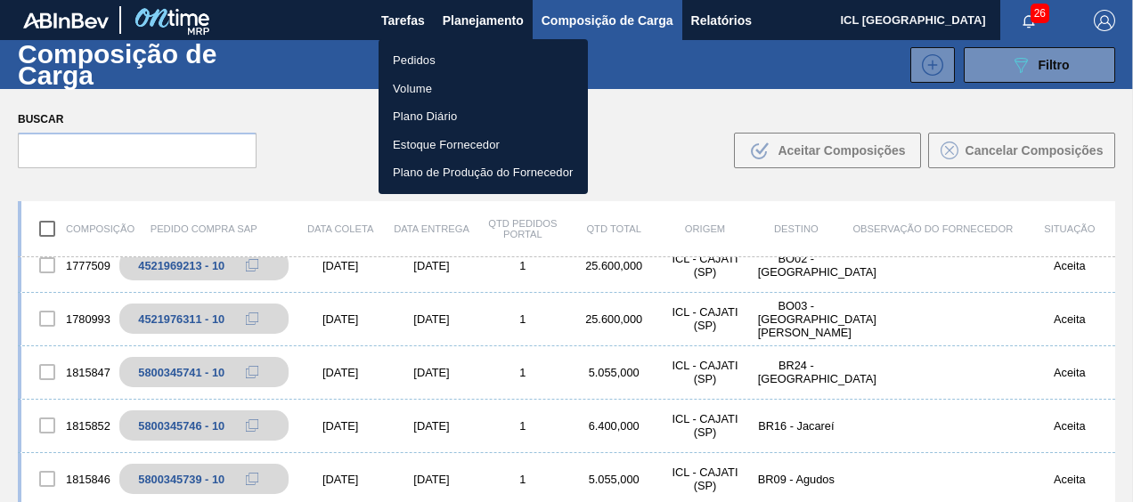
click at [462, 64] on li "Pedidos" at bounding box center [482, 60] width 209 height 28
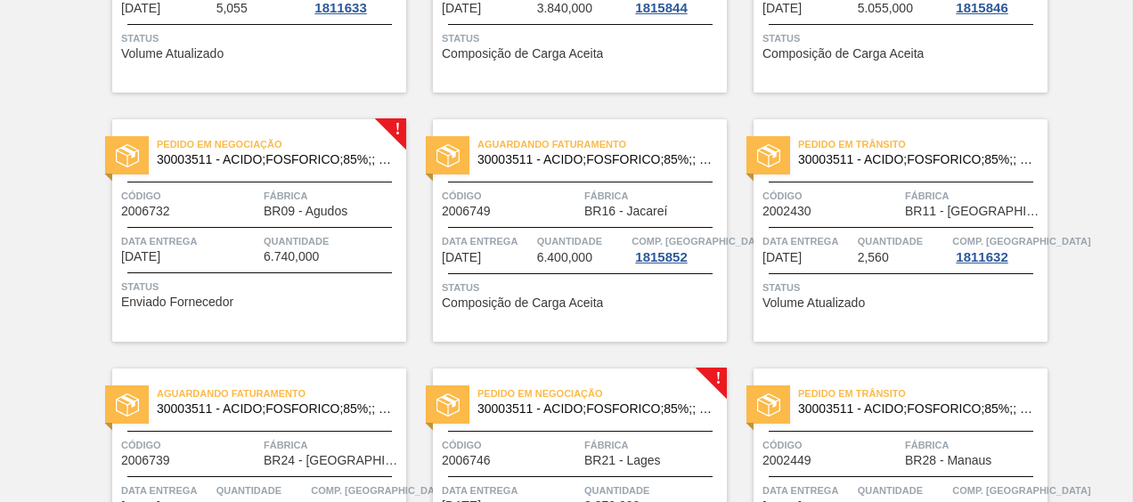
scroll to position [801, 0]
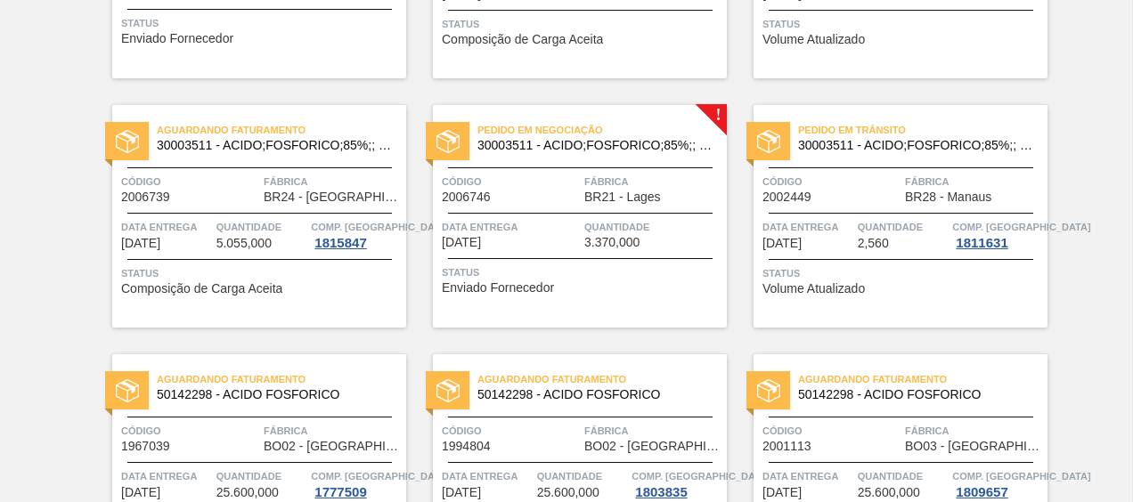
click at [621, 118] on div "Pedido em Negociação 30003511 - ACIDO;FOSFORICO;85%;; CONTAINER" at bounding box center [580, 133] width 294 height 31
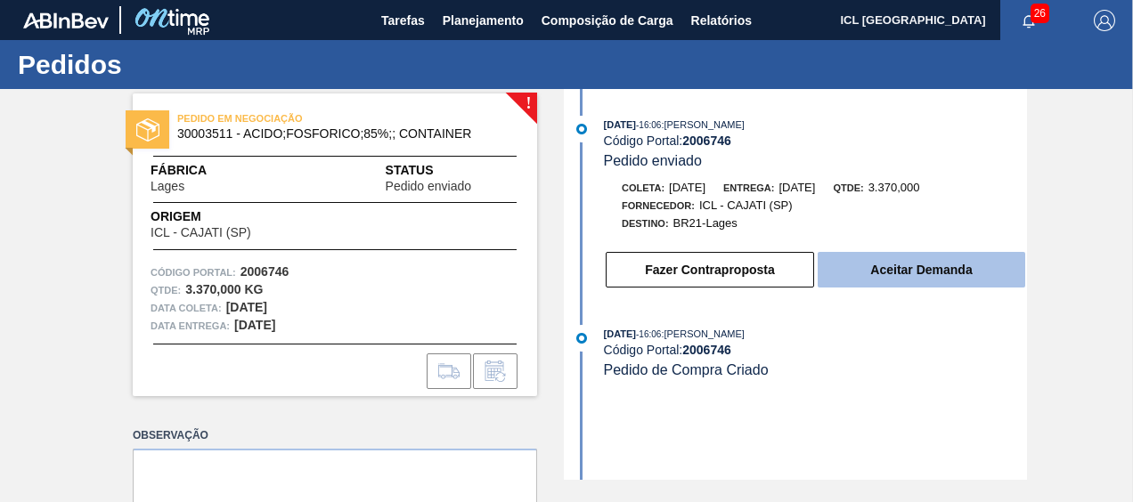
click at [931, 260] on button "Aceitar Demanda" at bounding box center [920, 270] width 207 height 36
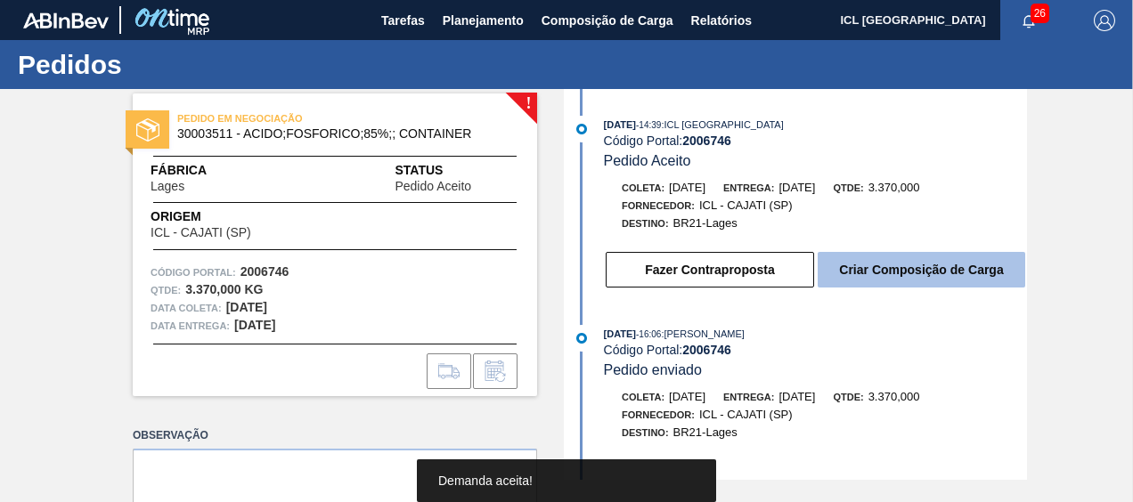
click at [901, 261] on button "Criar Composição de Carga" at bounding box center [920, 270] width 207 height 36
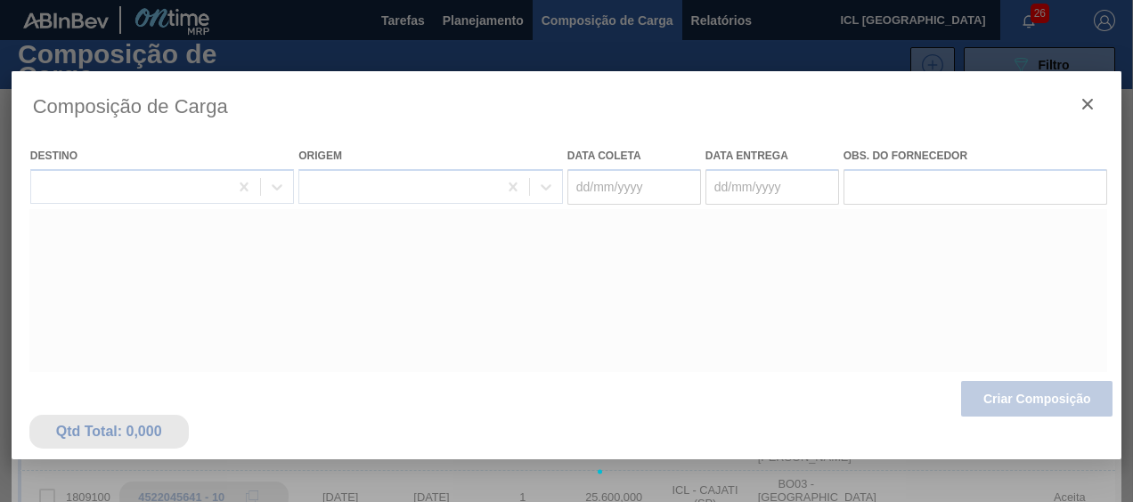
type coleta "[DATE]"
type entrega "[DATE]"
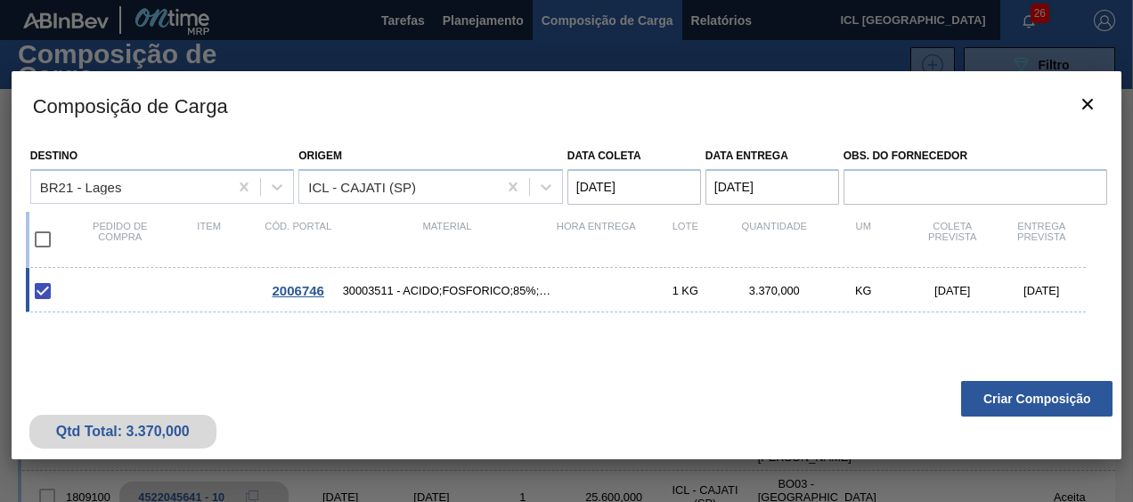
click at [999, 396] on button "Criar Composição" at bounding box center [1036, 399] width 151 height 36
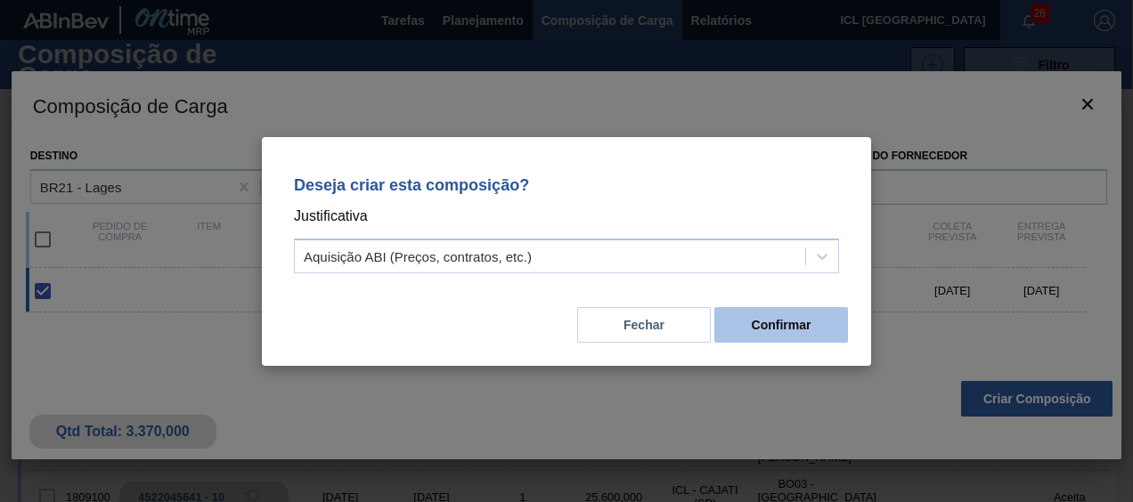
click at [743, 329] on button "Confirmar" at bounding box center [781, 325] width 134 height 36
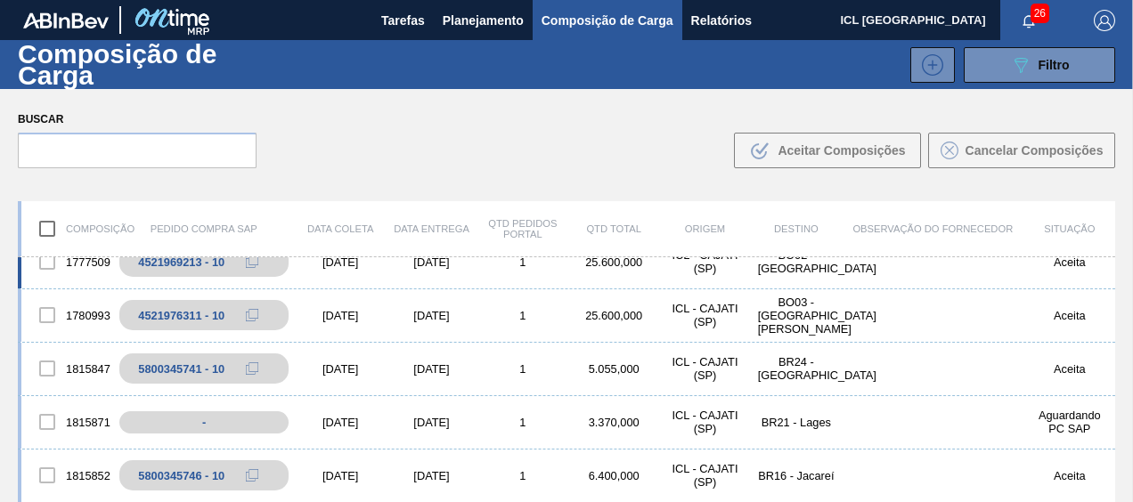
scroll to position [534, 0]
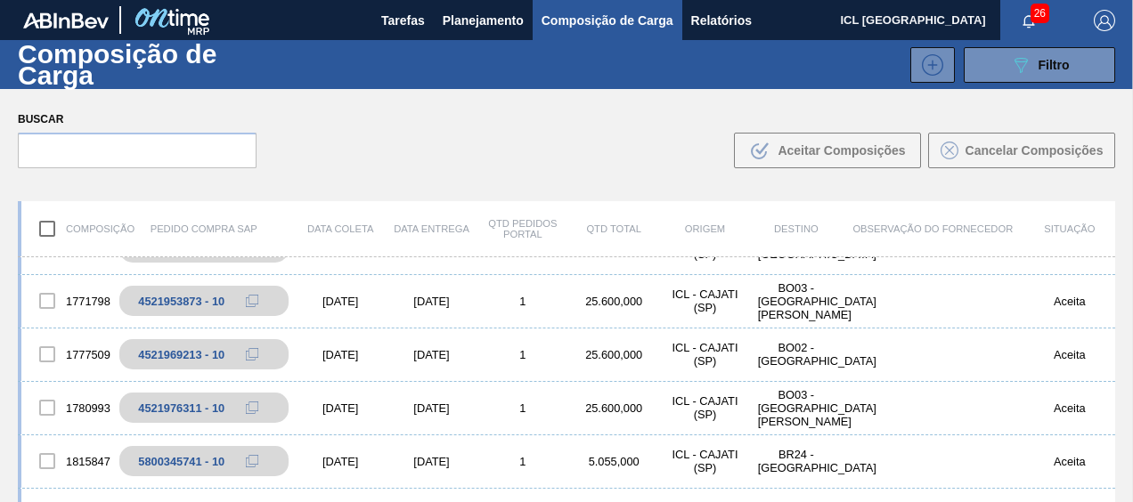
scroll to position [445, 0]
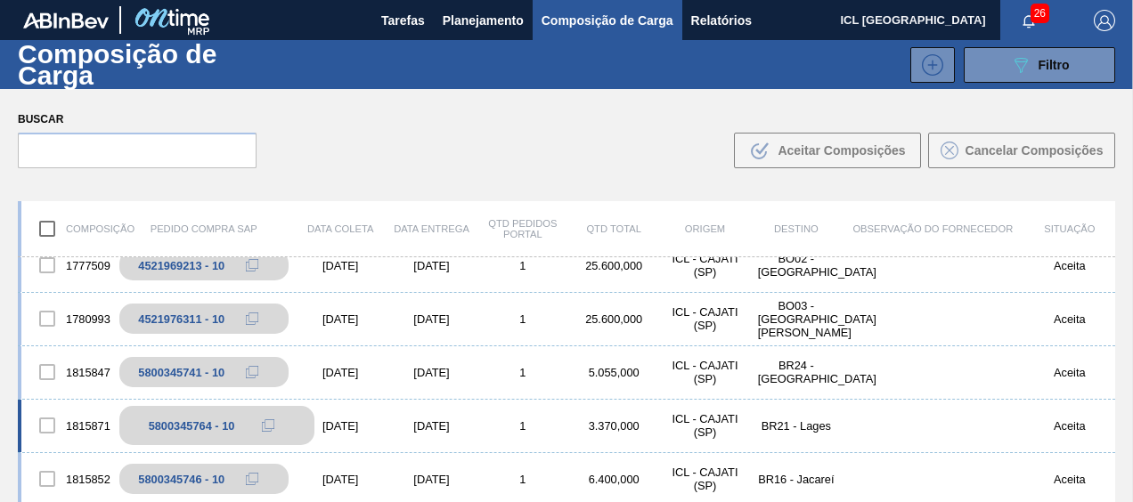
click at [264, 422] on icon at bounding box center [268, 425] width 12 height 12
click at [269, 427] on icon at bounding box center [268, 425] width 12 height 12
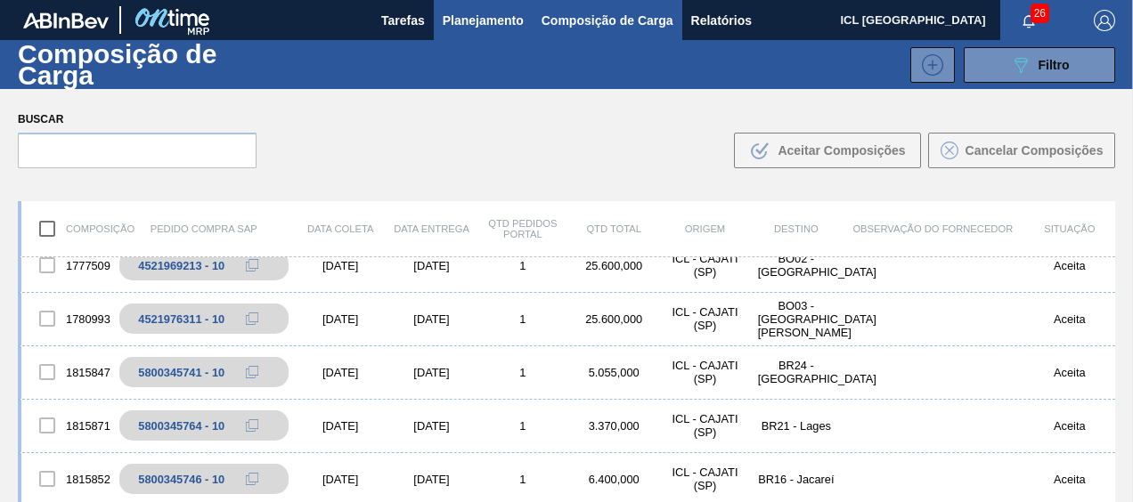
click at [495, 10] on span "Planejamento" at bounding box center [483, 20] width 81 height 21
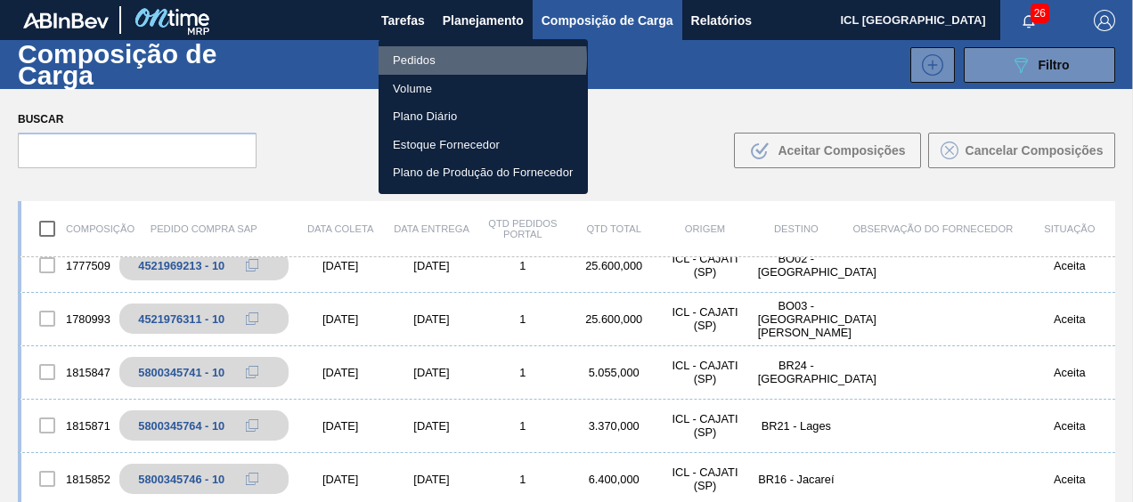
click at [463, 59] on li "Pedidos" at bounding box center [482, 60] width 209 height 28
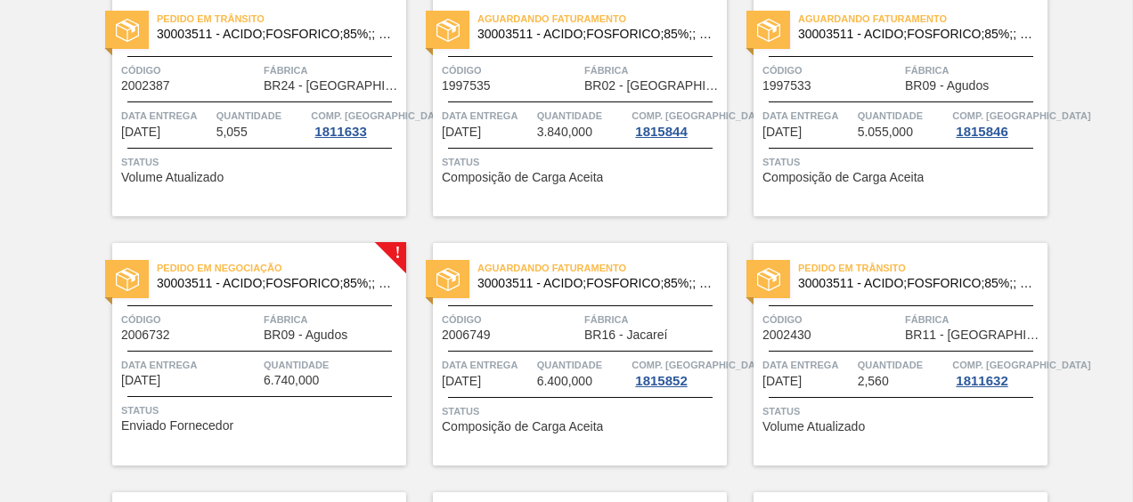
scroll to position [389, 0]
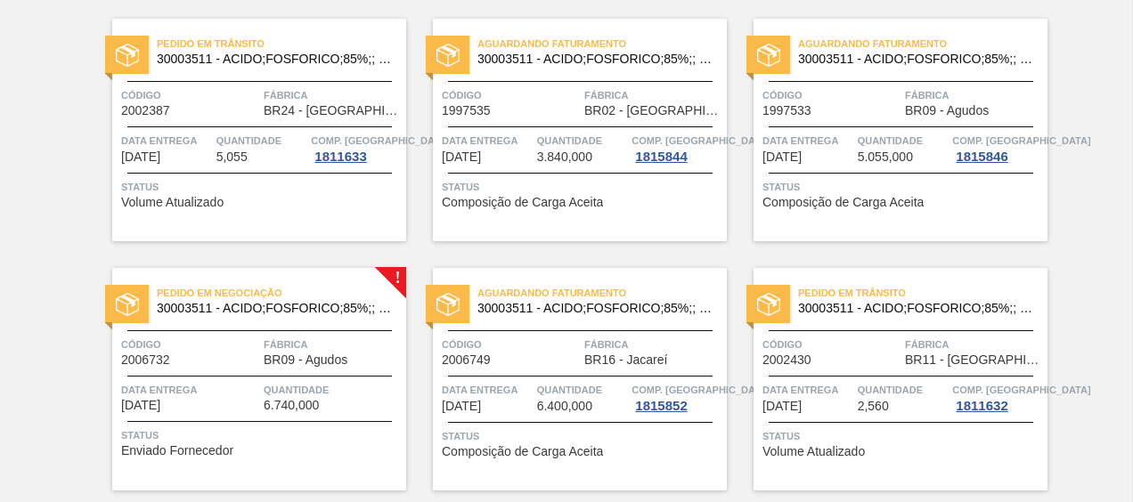
click at [350, 300] on span "Pedido em Negociação" at bounding box center [281, 293] width 249 height 18
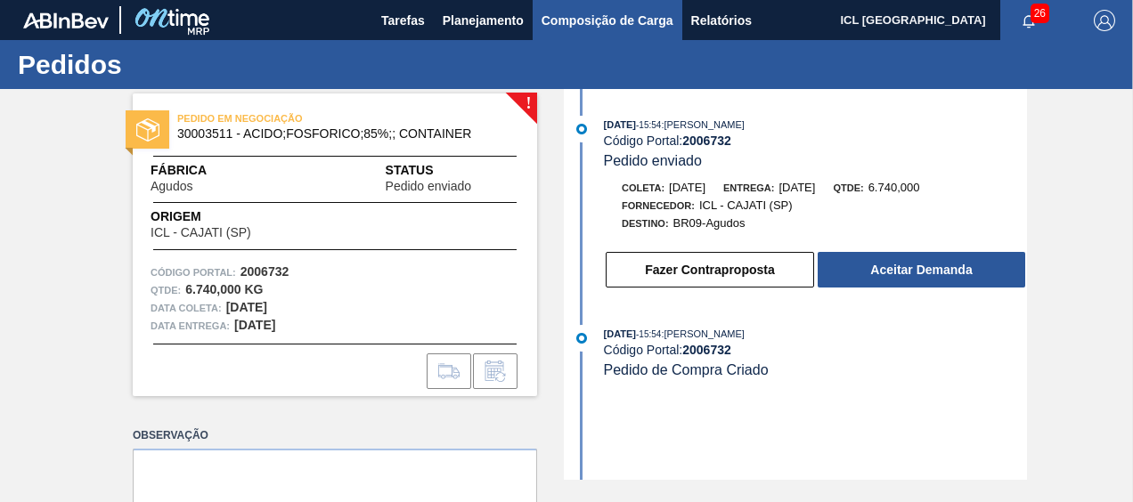
click at [541, 20] on span "Composição de Carga" at bounding box center [607, 20] width 132 height 21
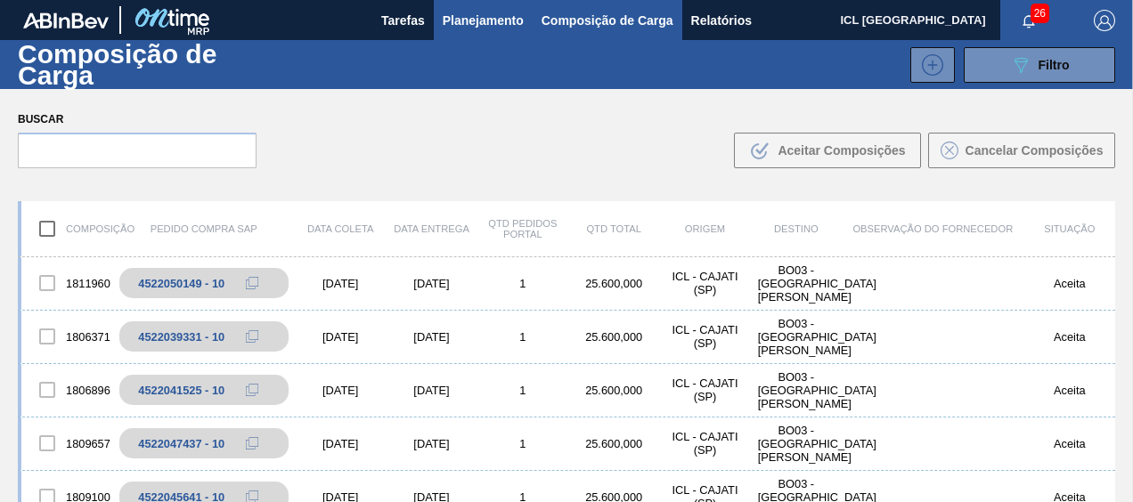
click at [483, 16] on span "Planejamento" at bounding box center [483, 20] width 81 height 21
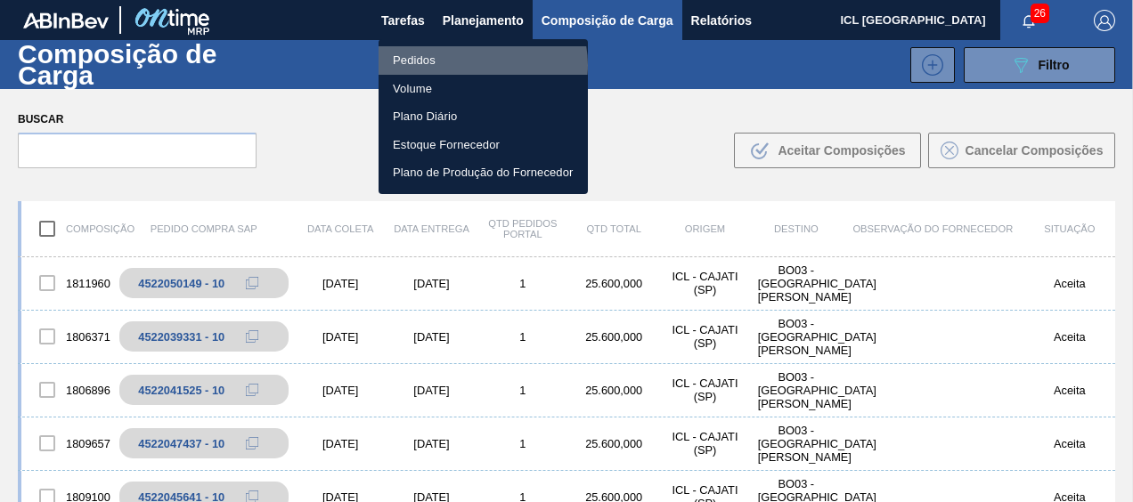
click at [476, 65] on li "Pedidos" at bounding box center [482, 60] width 209 height 28
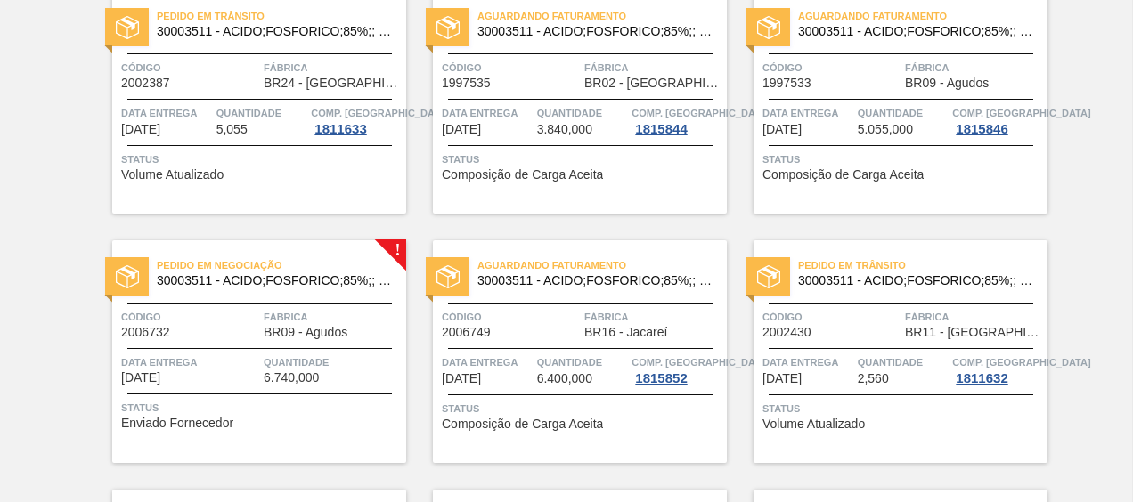
scroll to position [445, 0]
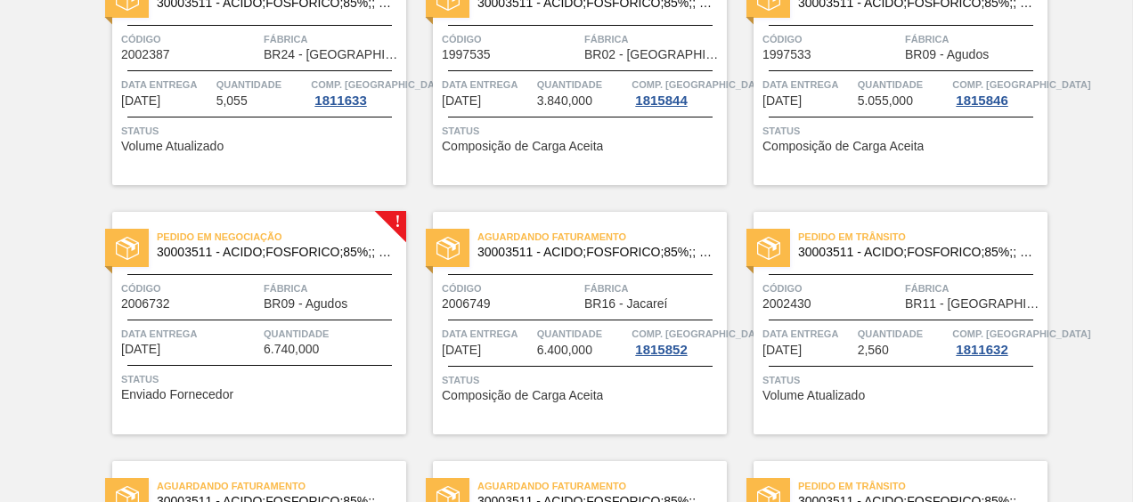
click at [322, 260] on div "Pedido em Negociação 30003511 - ACIDO;FOSFORICO;85%;; CONTAINER" at bounding box center [259, 245] width 294 height 40
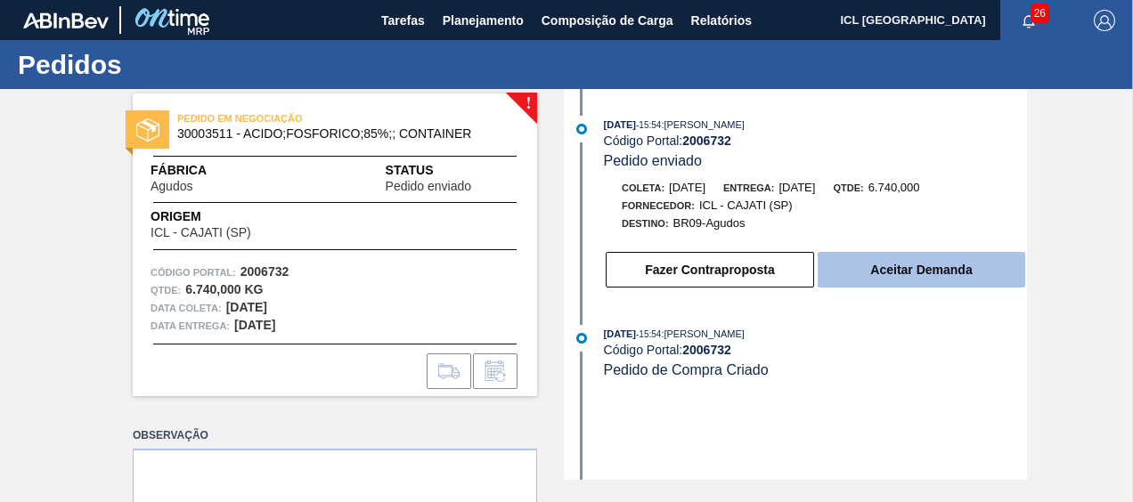
click at [918, 270] on button "Aceitar Demanda" at bounding box center [920, 270] width 207 height 36
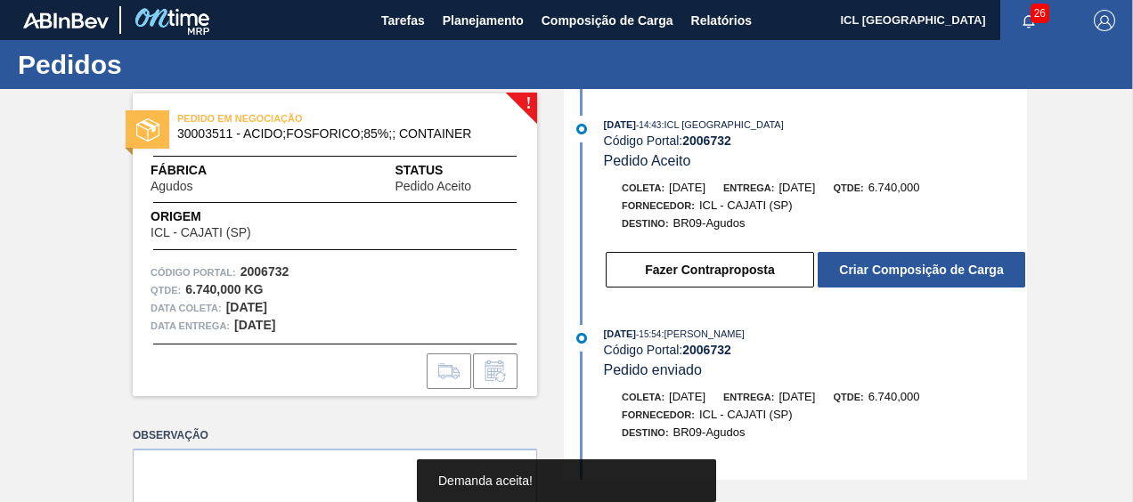
click at [920, 275] on button "Criar Composição de Carga" at bounding box center [920, 270] width 207 height 36
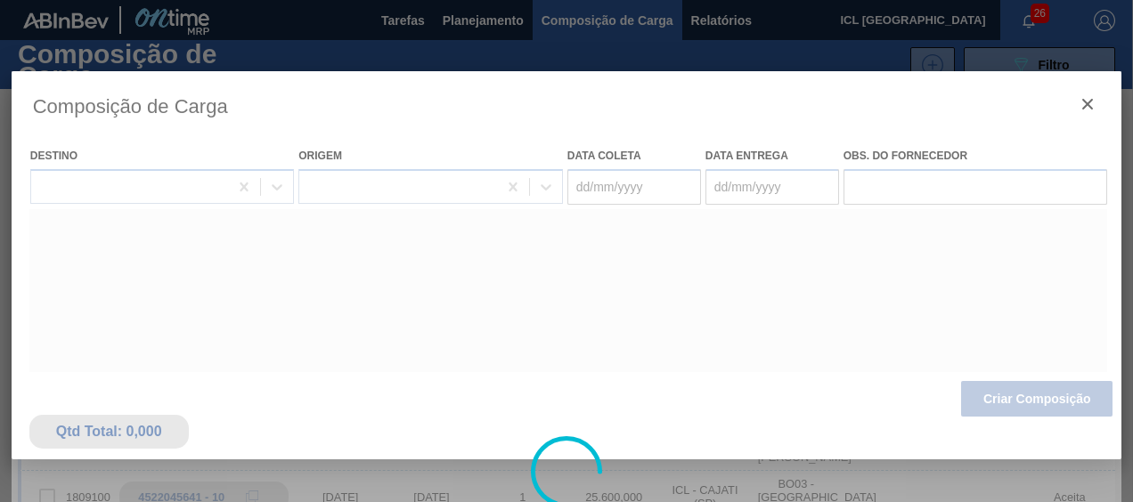
type coleta "[DATE]"
type entrega "[DATE]"
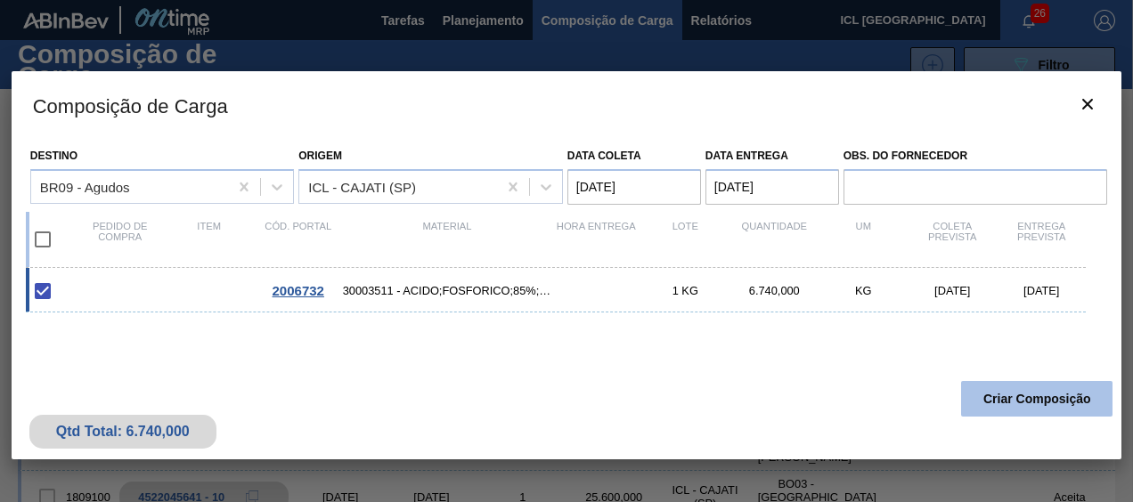
click at [983, 383] on button "Criar Composição" at bounding box center [1036, 399] width 151 height 36
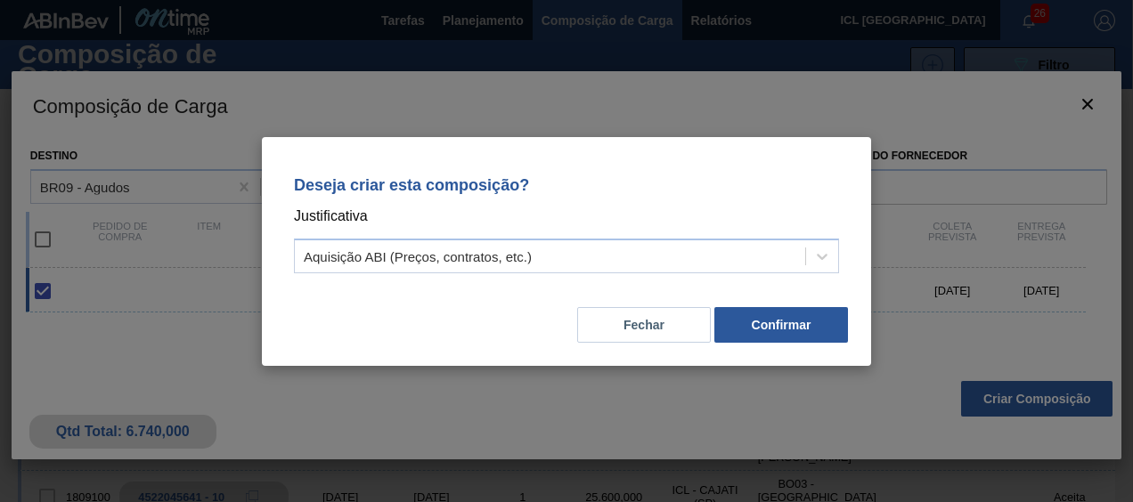
click at [817, 354] on div "Deseja criar esta composição? Justificativa Aquisição ABI (Preços, contratos, e…" at bounding box center [566, 251] width 609 height 229
click at [785, 317] on button "Confirmar" at bounding box center [781, 325] width 134 height 36
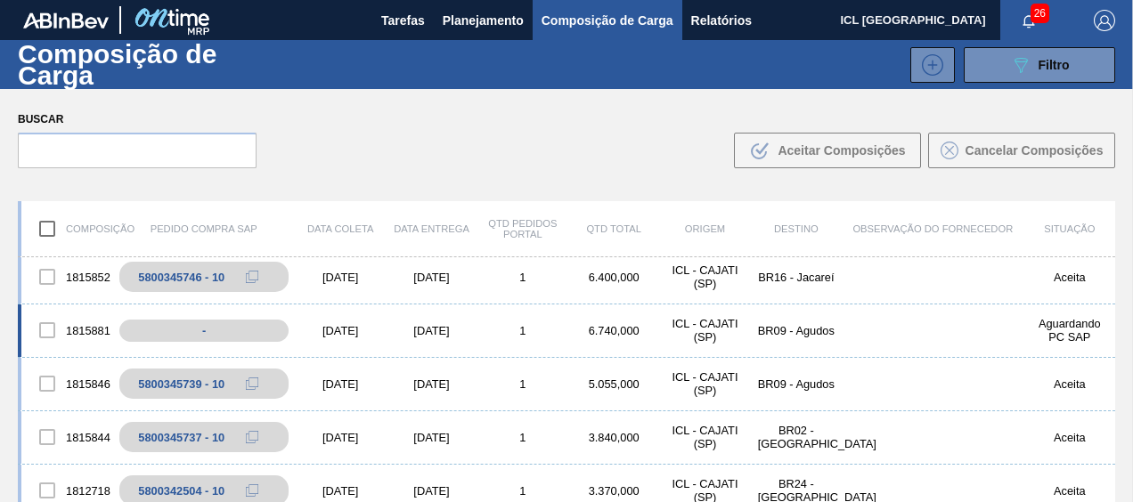
scroll to position [623, 0]
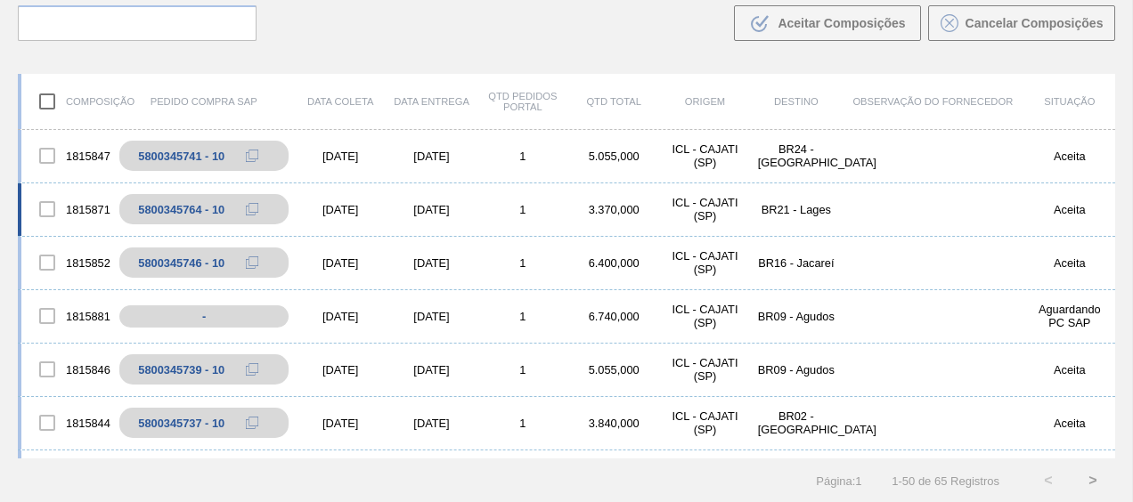
scroll to position [623, 0]
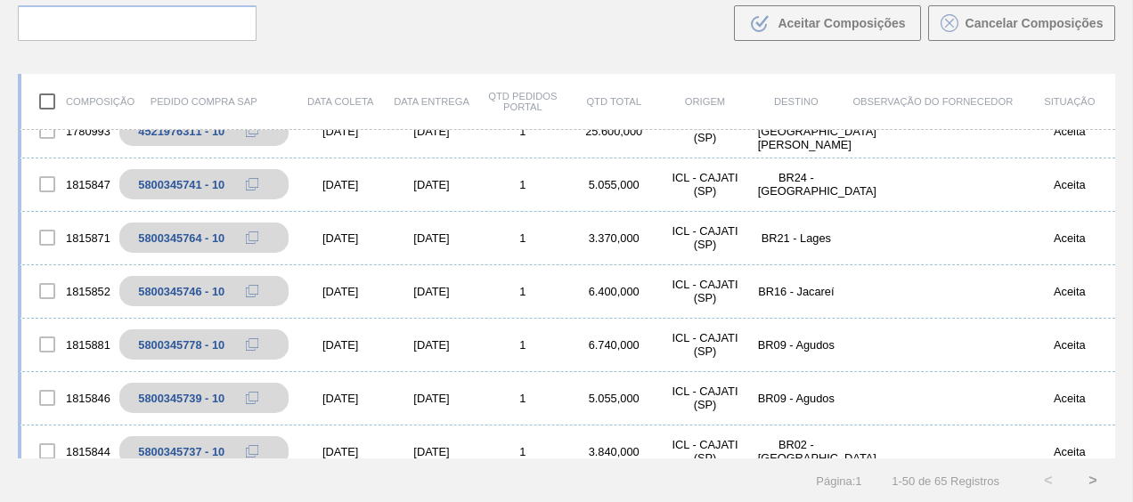
scroll to position [534, 0]
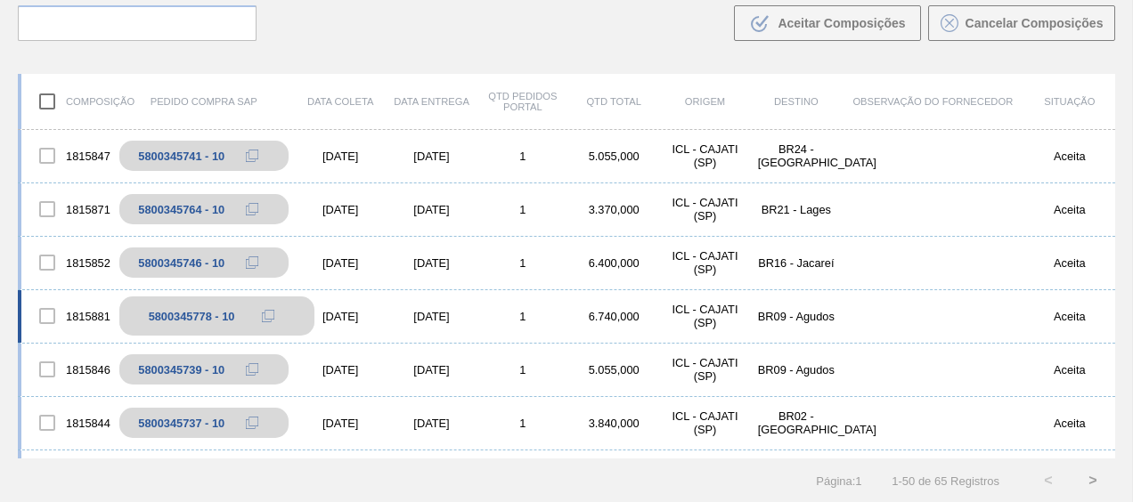
click at [265, 306] on button at bounding box center [268, 315] width 36 height 21
click at [265, 314] on icon at bounding box center [268, 316] width 12 height 12
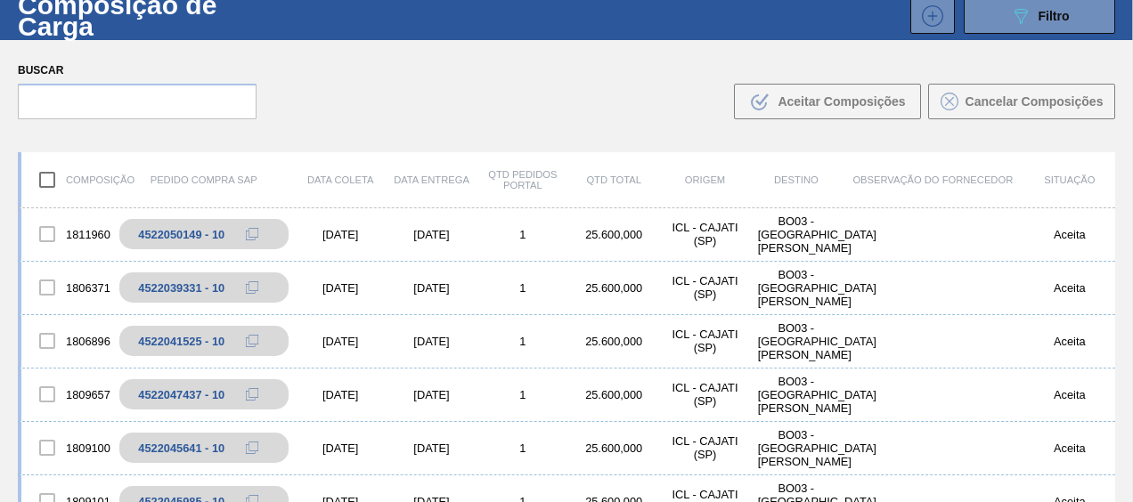
scroll to position [0, 0]
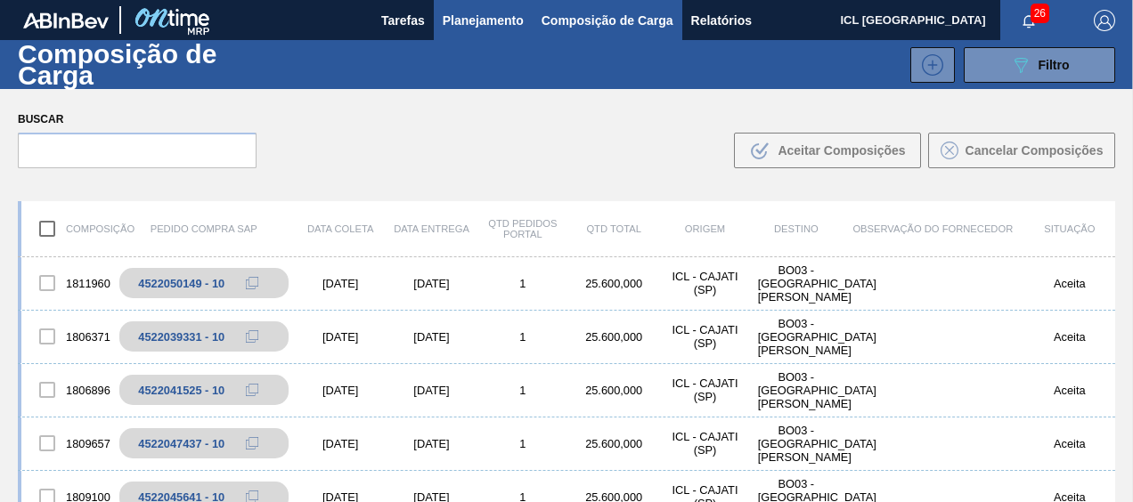
click at [488, 32] on button "Planejamento" at bounding box center [483, 20] width 99 height 40
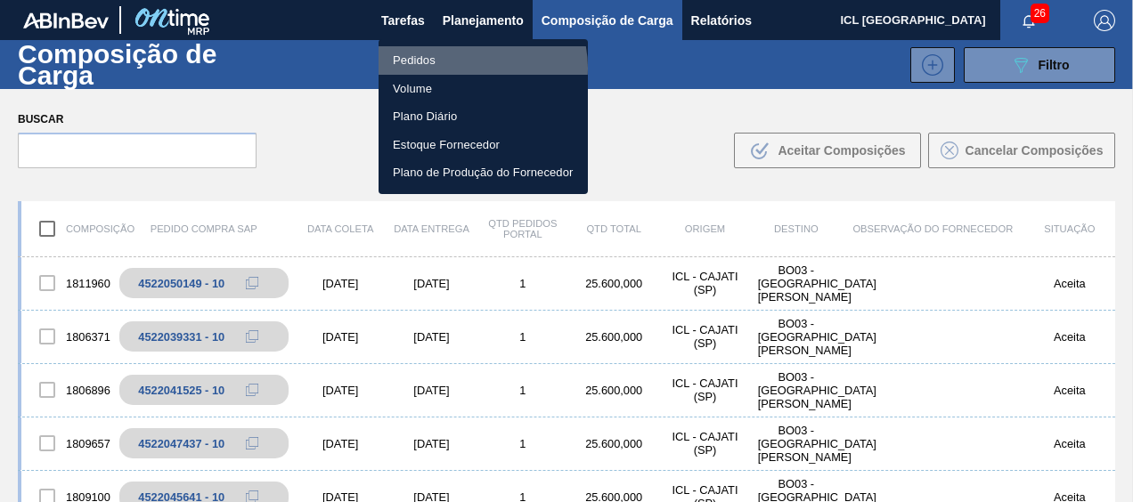
click at [470, 68] on li "Pedidos" at bounding box center [482, 60] width 209 height 28
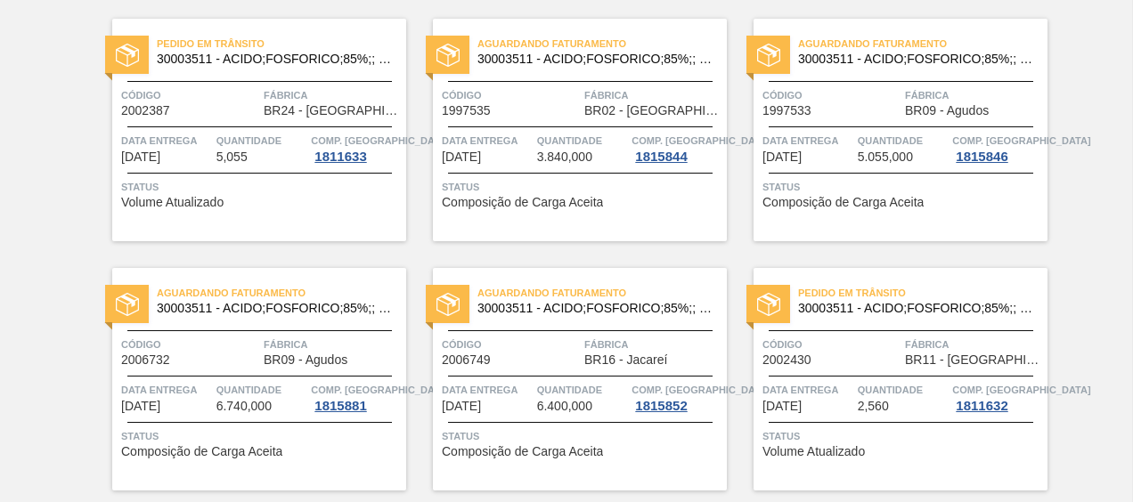
scroll to position [33, 0]
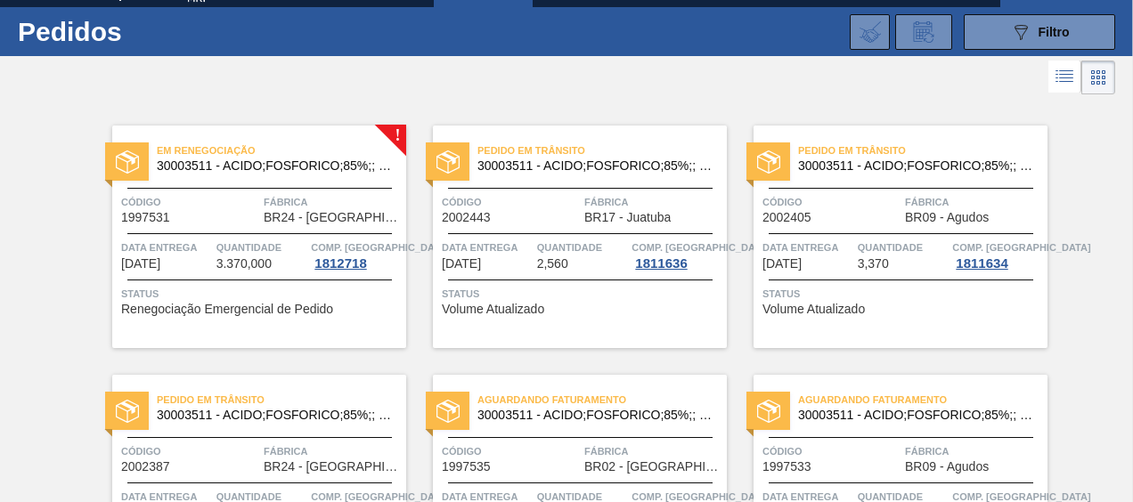
click at [303, 153] on span "Em renegociação" at bounding box center [281, 151] width 249 height 18
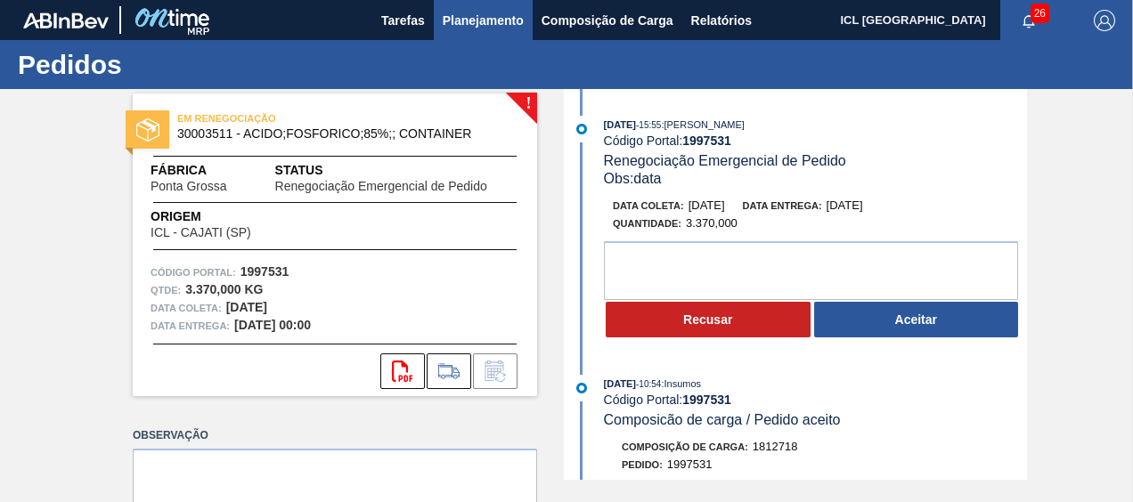
click at [449, 12] on span "Planejamento" at bounding box center [483, 20] width 81 height 21
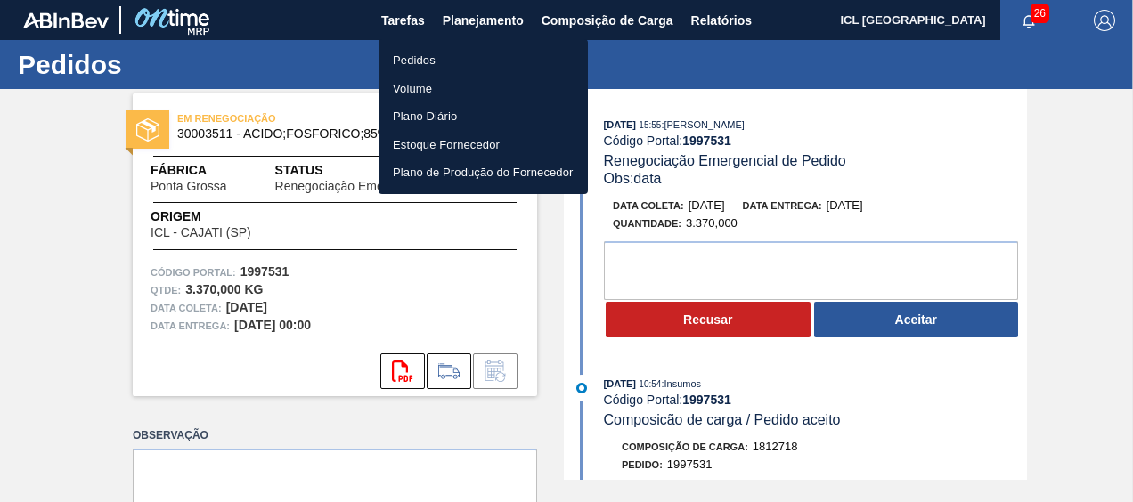
click at [426, 50] on li "Pedidos" at bounding box center [482, 60] width 209 height 28
